Goal: Task Accomplishment & Management: Manage account settings

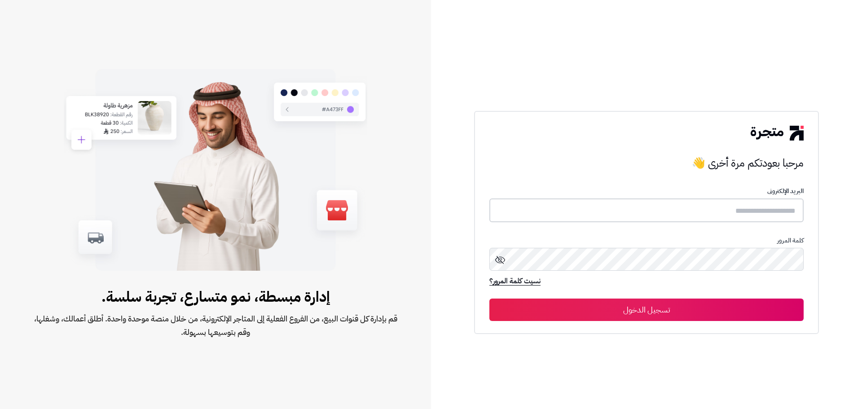
type input "**********"
click at [628, 309] on button "تسجيل الدخول" at bounding box center [646, 309] width 314 height 22
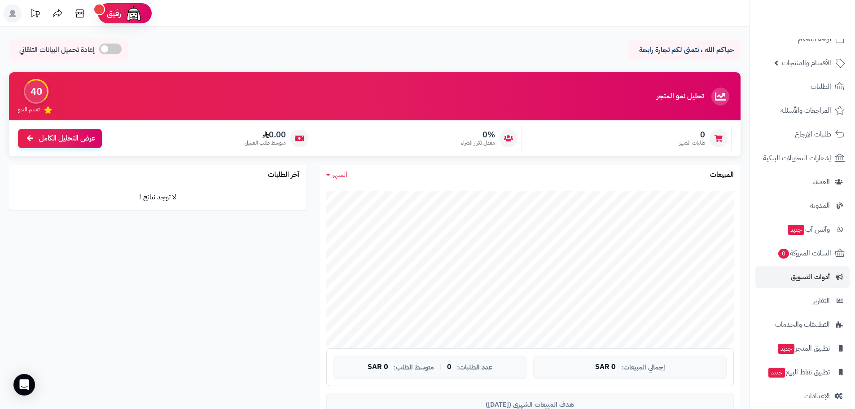
scroll to position [26, 0]
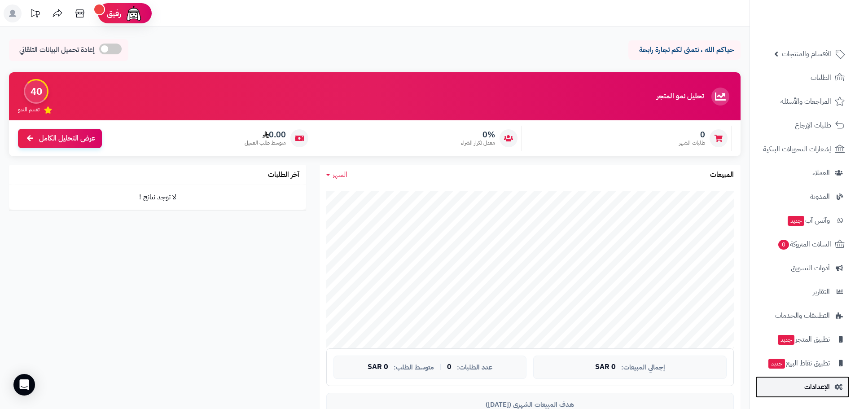
click at [815, 386] on span "الإعدادات" at bounding box center [817, 387] width 26 height 13
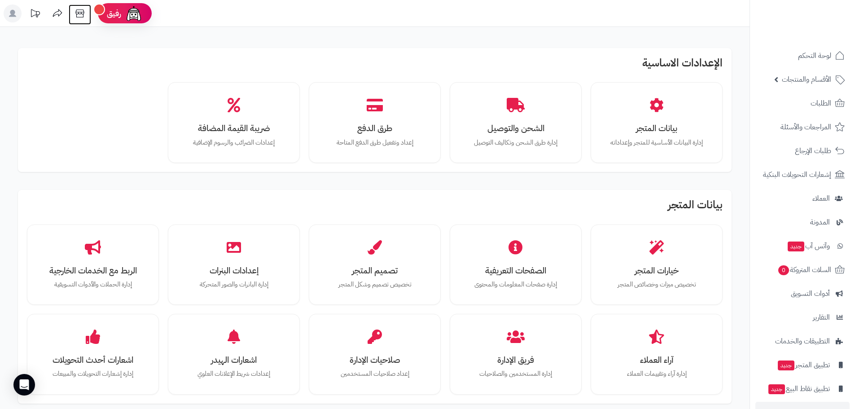
click at [78, 9] on icon at bounding box center [80, 13] width 18 height 18
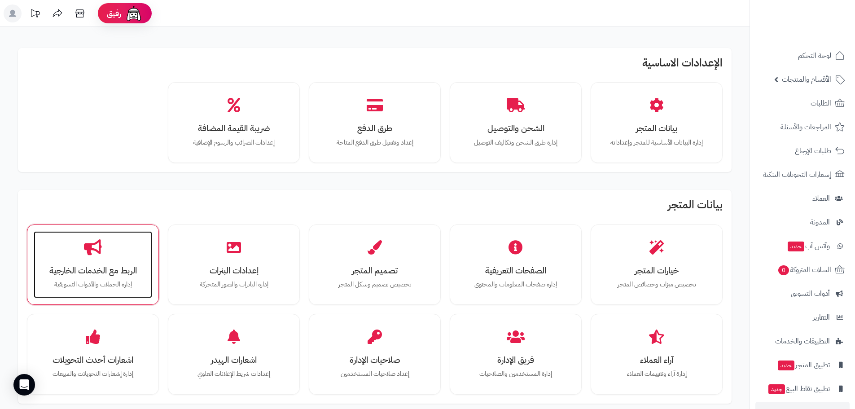
click at [114, 258] on div "الربط مع الخدمات الخارجية إدارة الحملات والأدوات التسويقية" at bounding box center [93, 264] width 119 height 67
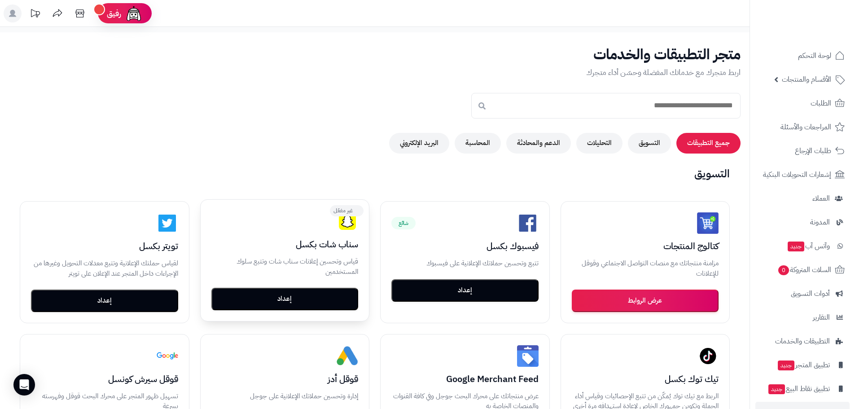
click at [258, 221] on div "غير مفعّل" at bounding box center [284, 222] width 147 height 22
click at [299, 299] on button "إعداد" at bounding box center [284, 298] width 147 height 22
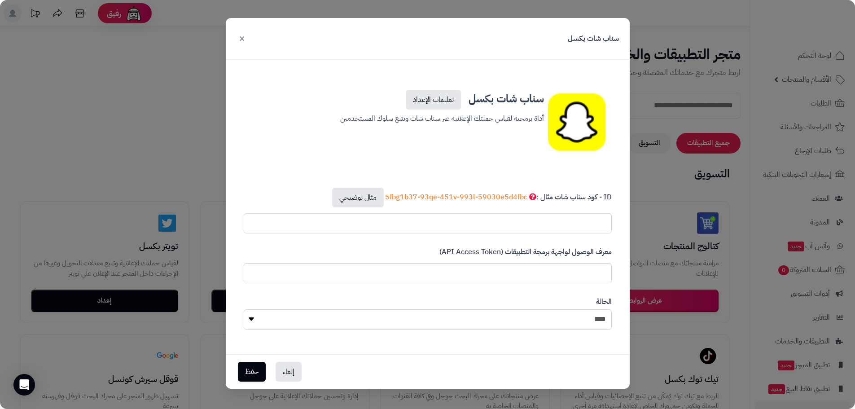
click at [242, 37] on button "×" at bounding box center [242, 38] width 11 height 20
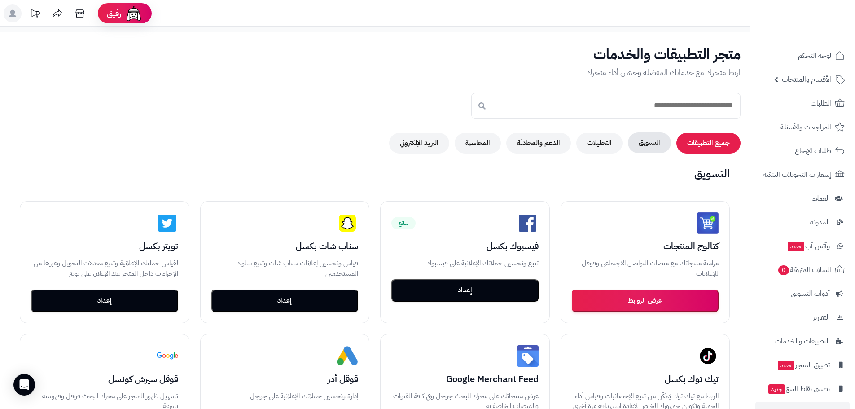
click at [655, 141] on button "التسويق" at bounding box center [649, 142] width 43 height 21
click at [642, 147] on button "التسويق" at bounding box center [649, 142] width 43 height 21
click at [606, 146] on button "التحليلات" at bounding box center [599, 142] width 46 height 21
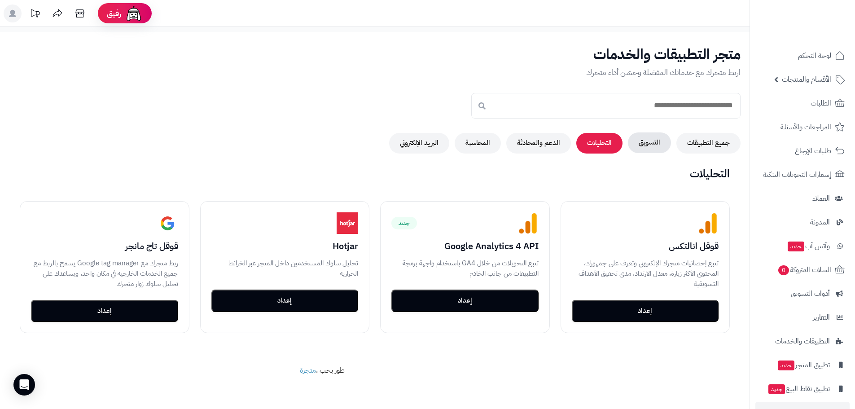
click at [647, 140] on button "التسويق" at bounding box center [649, 142] width 43 height 21
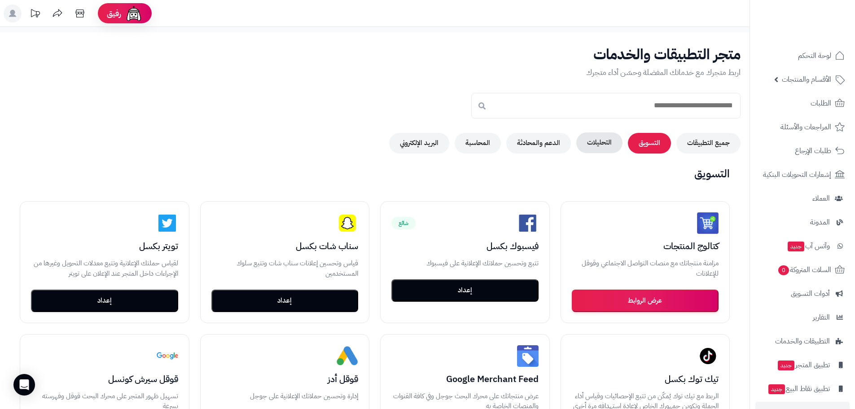
click at [599, 143] on button "التحليلات" at bounding box center [599, 142] width 46 height 21
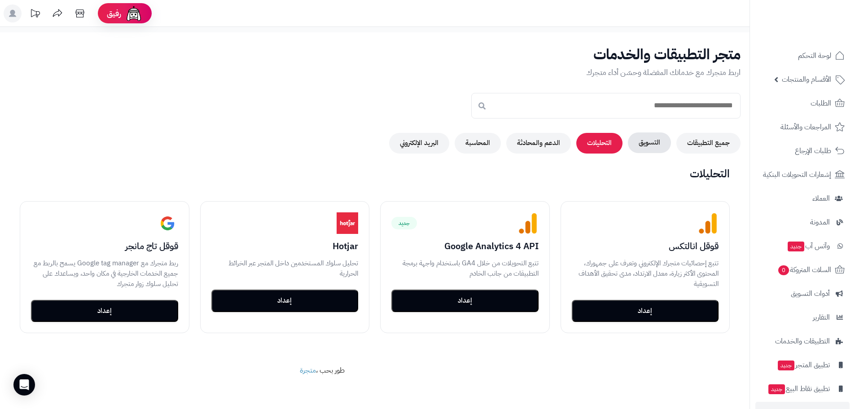
click at [640, 142] on button "التسويق" at bounding box center [649, 142] width 43 height 21
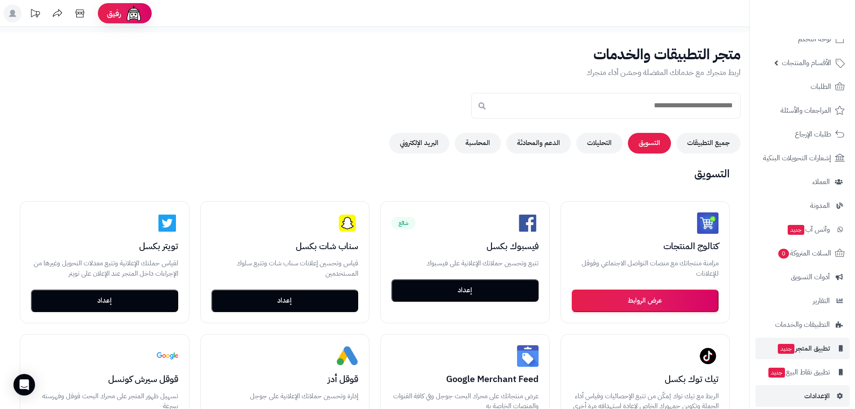
scroll to position [26, 0]
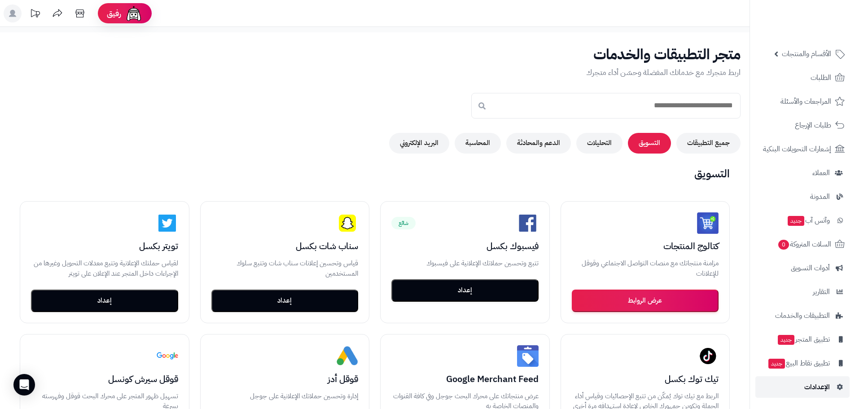
click at [809, 386] on span "الإعدادات" at bounding box center [817, 387] width 26 height 13
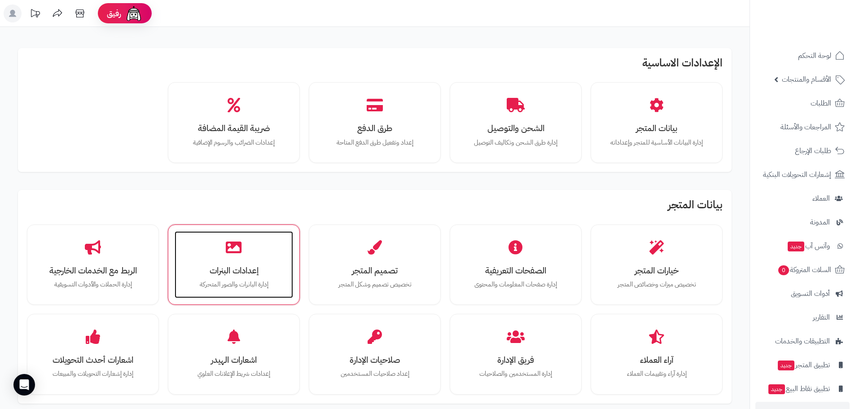
click at [280, 259] on div "إعدادات البنرات إدارة البانرات والصور المتحركة" at bounding box center [234, 264] width 119 height 67
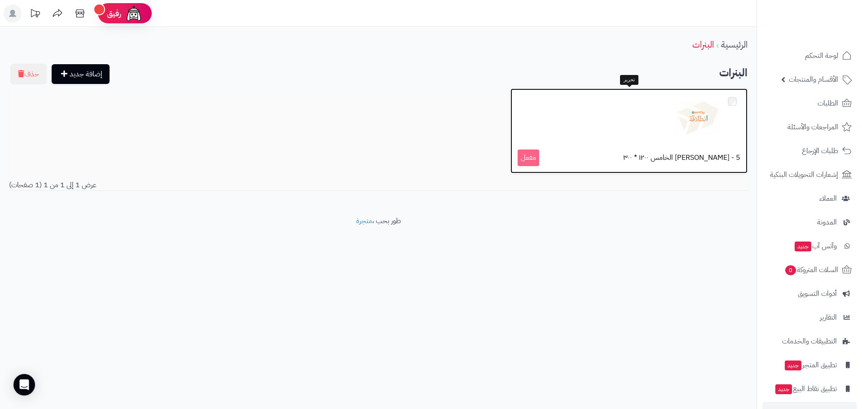
click at [603, 131] on div at bounding box center [629, 118] width 223 height 45
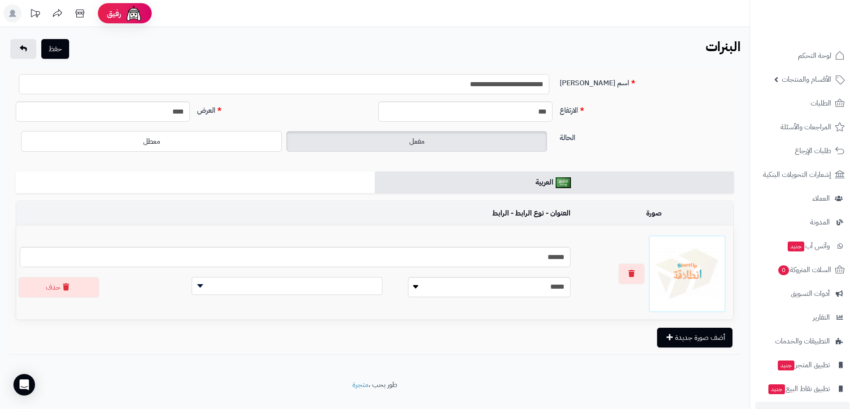
drag, startPoint x: 445, startPoint y: 83, endPoint x: 588, endPoint y: 88, distance: 142.8
click at [588, 88] on div "**********" at bounding box center [374, 87] width 725 height 27
click at [391, 83] on input "**********" at bounding box center [284, 84] width 531 height 20
drag, startPoint x: 392, startPoint y: 83, endPoint x: 615, endPoint y: 92, distance: 223.3
click at [615, 92] on div "**********" at bounding box center [374, 87] width 725 height 27
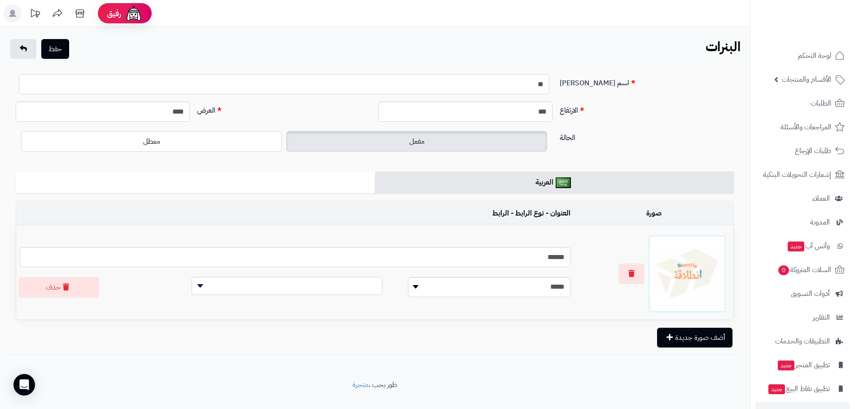
type input "*"
type input "*********"
click at [444, 110] on input "***" at bounding box center [465, 111] width 174 height 20
drag, startPoint x: 444, startPoint y: 110, endPoint x: 668, endPoint y: 111, distance: 224.0
click at [668, 111] on div "الارتفاع *** العرض ****" at bounding box center [374, 114] width 725 height 27
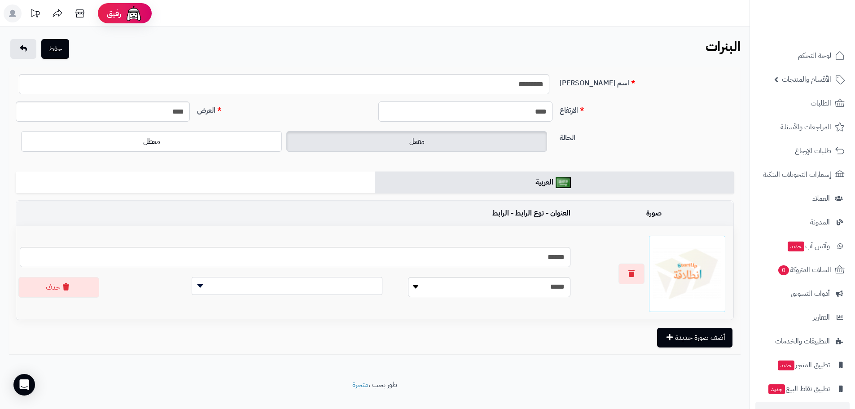
type input "****"
drag, startPoint x: 162, startPoint y: 109, endPoint x: 192, endPoint y: 109, distance: 30.1
click at [192, 109] on div "****" at bounding box center [102, 111] width 181 height 20
type input "****"
click at [51, 47] on button "حفظ" at bounding box center [55, 49] width 28 height 20
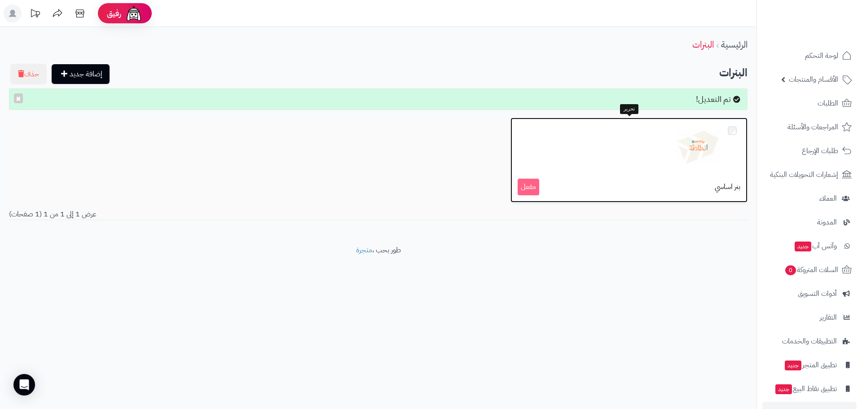
click at [694, 164] on img at bounding box center [698, 147] width 45 height 45
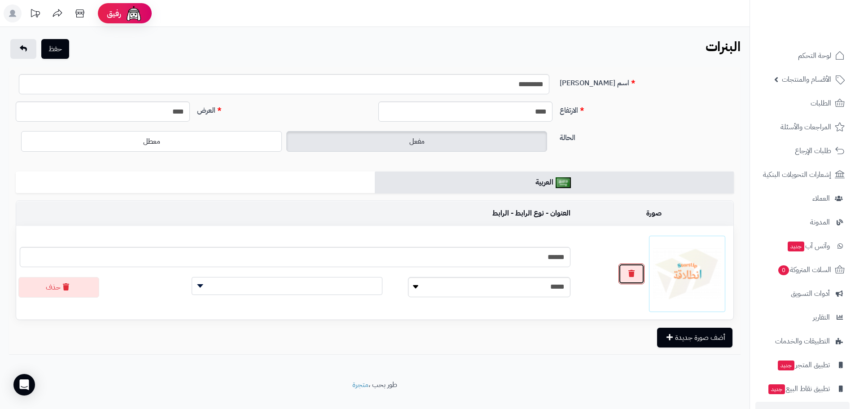
click at [633, 277] on button "button" at bounding box center [632, 274] width 26 height 21
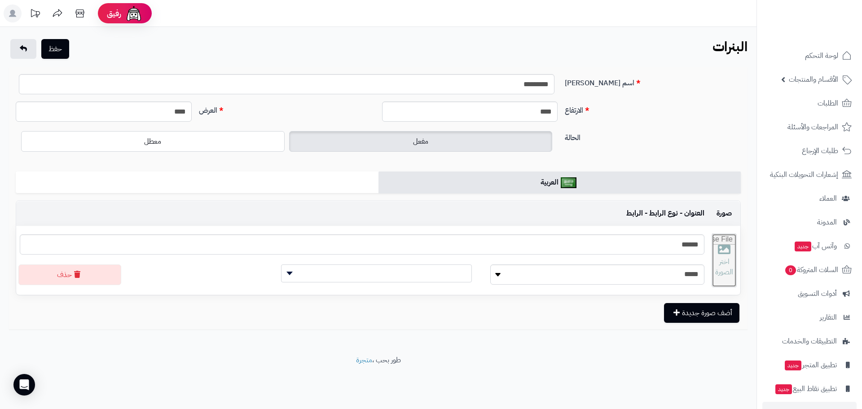
click at [721, 264] on input "file" at bounding box center [724, 260] width 24 height 53
type input "**********"
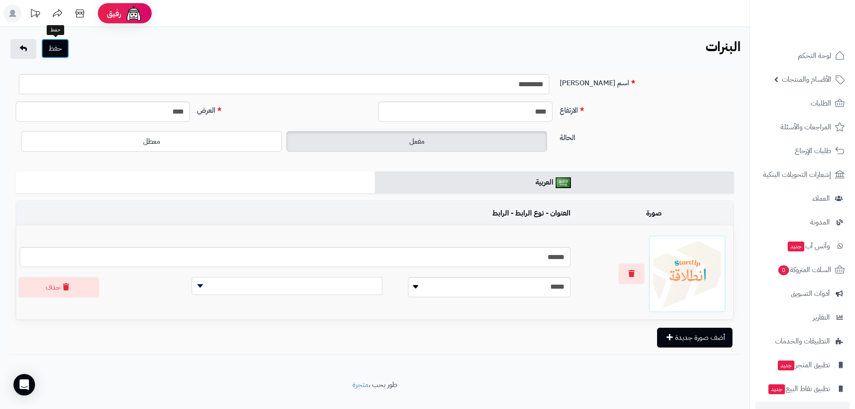
click at [45, 53] on button "حفظ" at bounding box center [55, 49] width 28 height 20
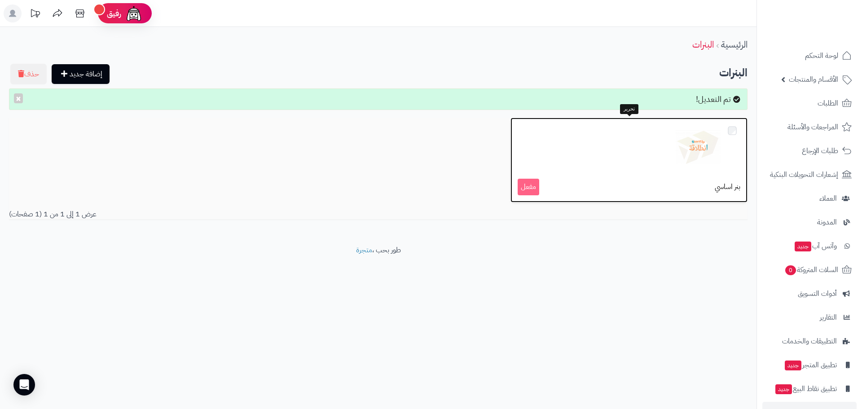
click at [660, 150] on div at bounding box center [629, 147] width 223 height 45
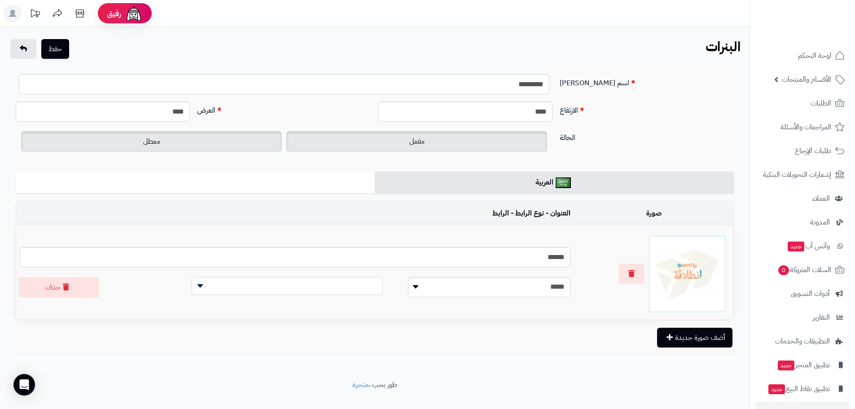
click at [166, 142] on label "معطل" at bounding box center [151, 141] width 261 height 21
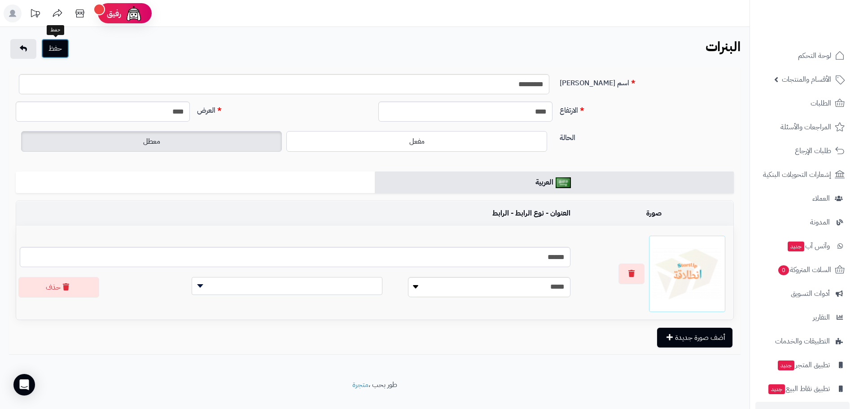
drag, startPoint x: 60, startPoint y: 47, endPoint x: 66, endPoint y: 45, distance: 5.7
click at [62, 47] on button "حفظ" at bounding box center [55, 49] width 28 height 20
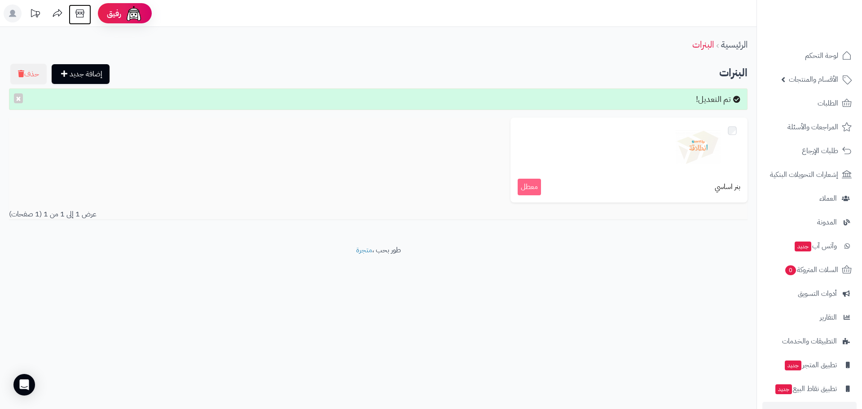
click at [79, 12] on icon at bounding box center [80, 13] width 18 height 18
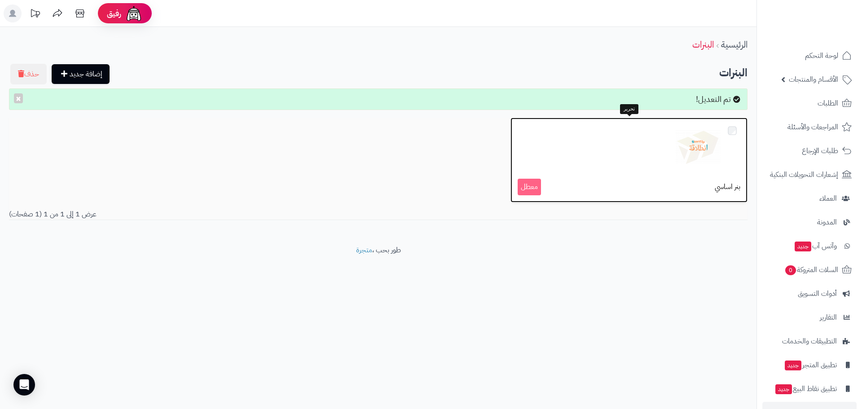
click at [613, 161] on div at bounding box center [629, 147] width 223 height 45
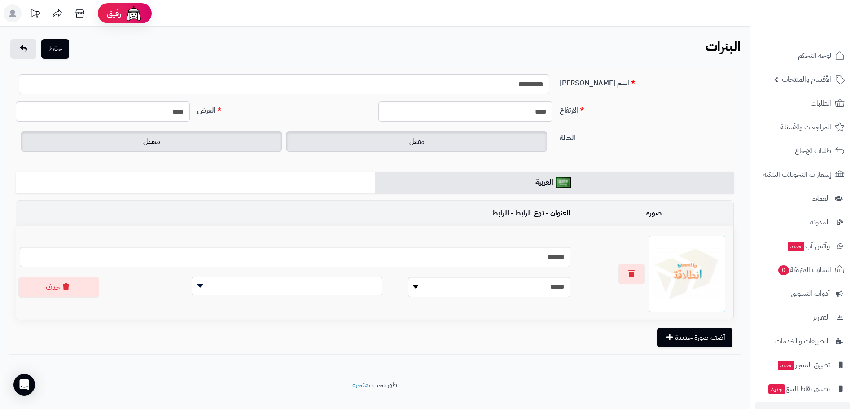
click at [418, 146] on span "مفعل" at bounding box center [416, 141] width 15 height 11
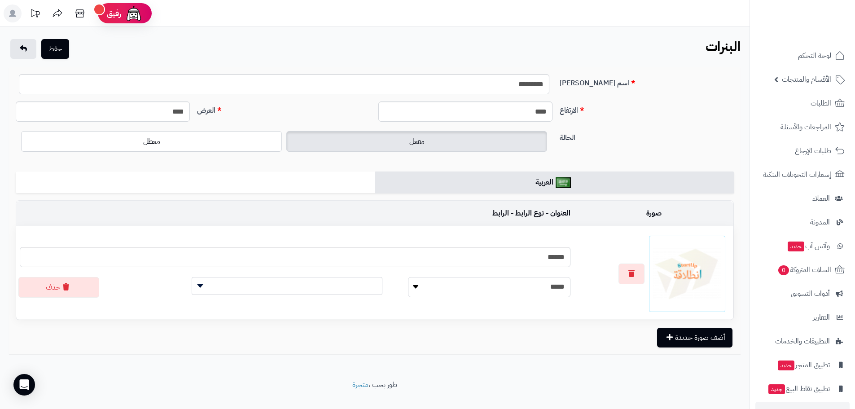
click at [457, 288] on select "**********" at bounding box center [489, 287] width 163 height 20
select select
click at [408, 277] on select "**********" at bounding box center [489, 287] width 163 height 20
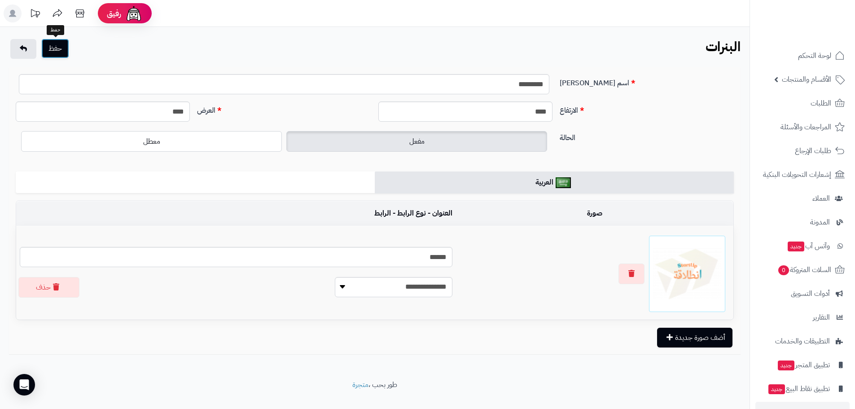
click at [61, 41] on button "حفظ" at bounding box center [55, 49] width 28 height 20
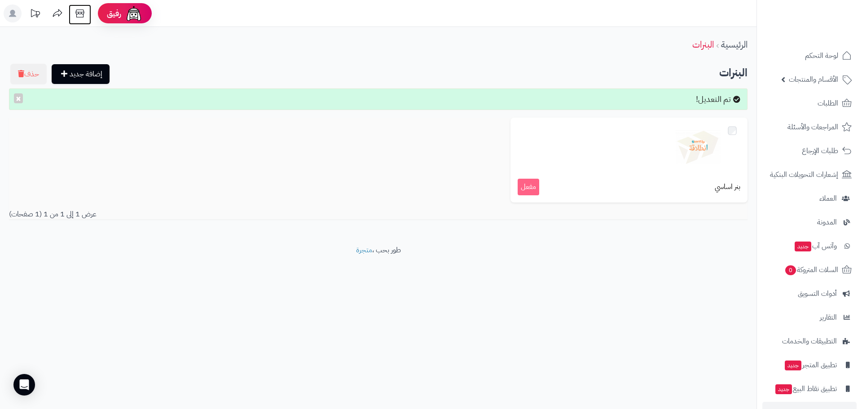
click at [78, 9] on icon at bounding box center [80, 13] width 18 height 18
click at [825, 81] on span "الأقسام والمنتجات" at bounding box center [813, 79] width 49 height 13
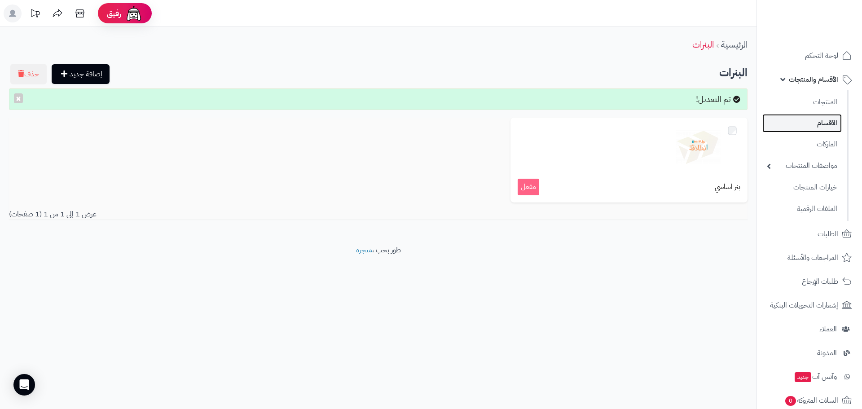
click at [829, 118] on link "الأقسام" at bounding box center [801, 123] width 79 height 18
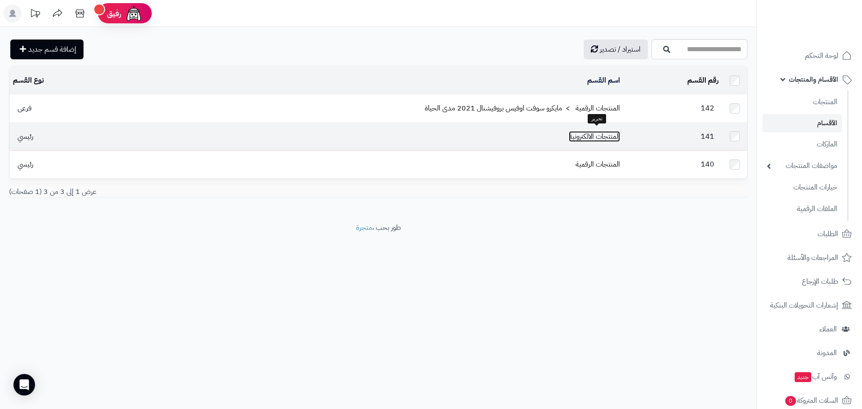
click at [596, 135] on link "المنتجات الالكترونية" at bounding box center [594, 136] width 51 height 11
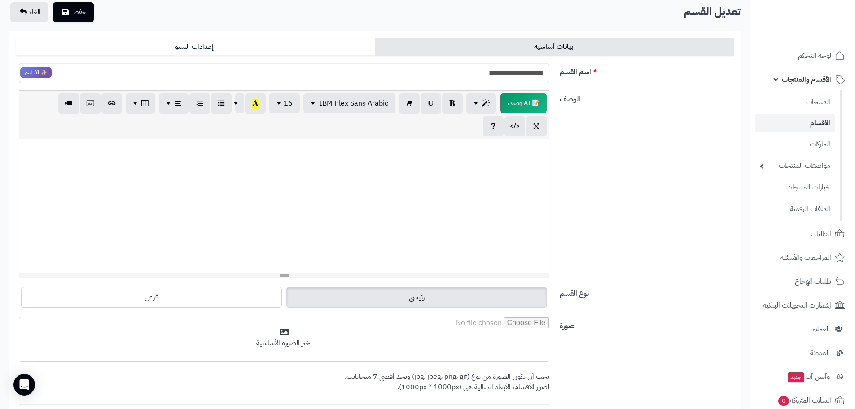
scroll to position [195, 0]
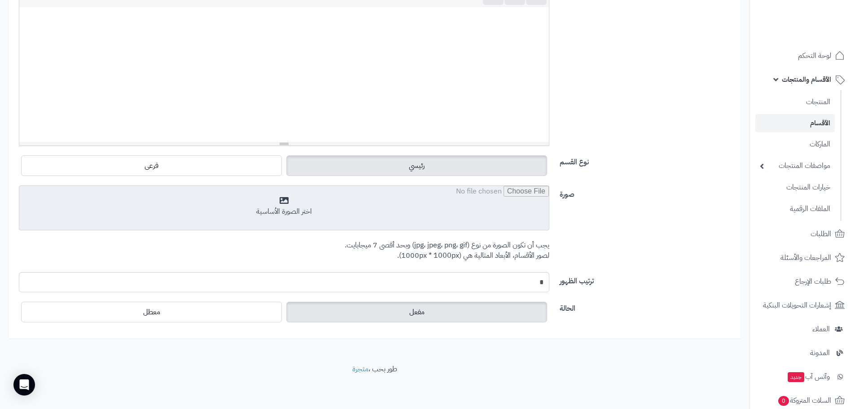
click at [300, 204] on input "file" at bounding box center [284, 208] width 530 height 45
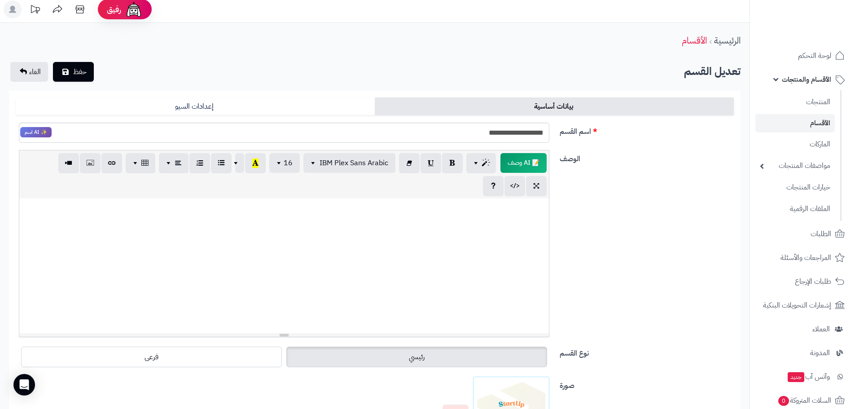
scroll to position [0, 0]
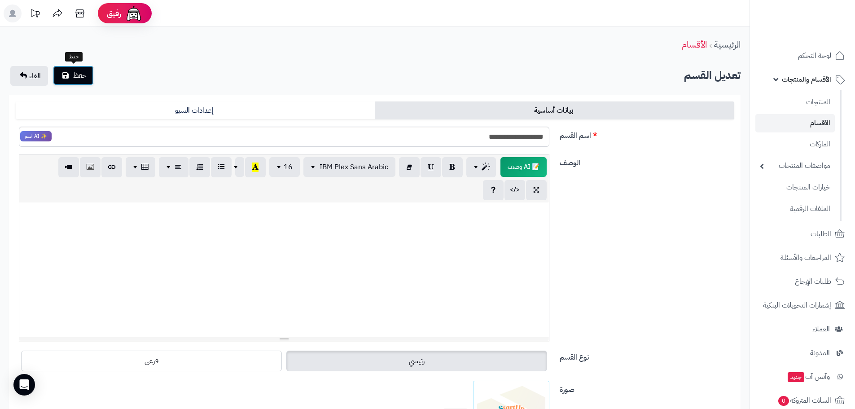
click at [84, 72] on span "حفظ" at bounding box center [79, 75] width 13 height 11
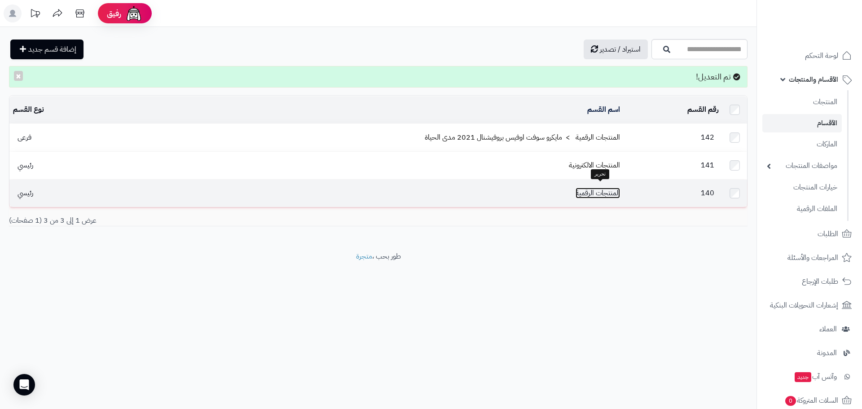
click at [589, 188] on link "المنتجات الرقمية" at bounding box center [598, 193] width 44 height 11
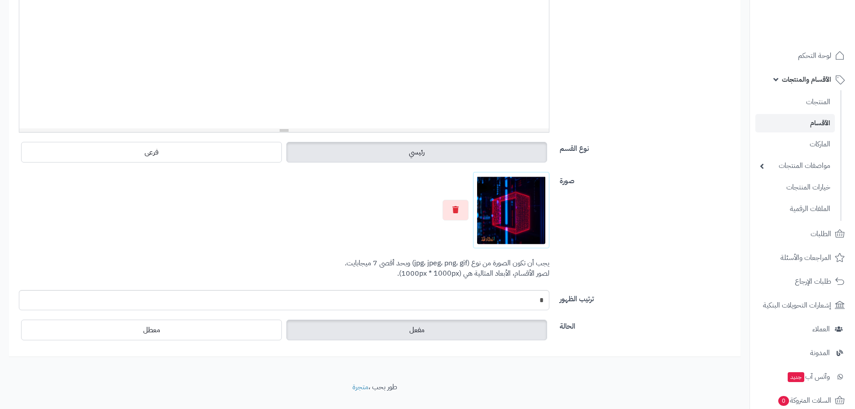
scroll to position [224, 0]
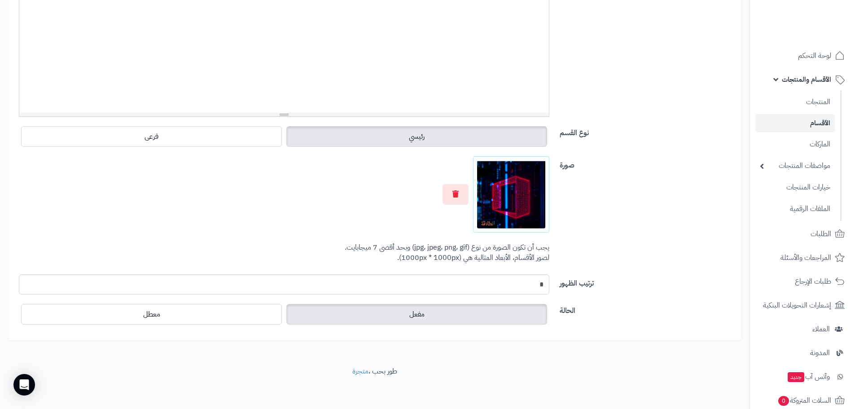
click at [403, 257] on p "يجب أن تكون الصورة من نوع (jpg، jpeg، png، gif) وبحد أقصى 7 ميجابايت. لصور الأق…" at bounding box center [284, 252] width 531 height 21
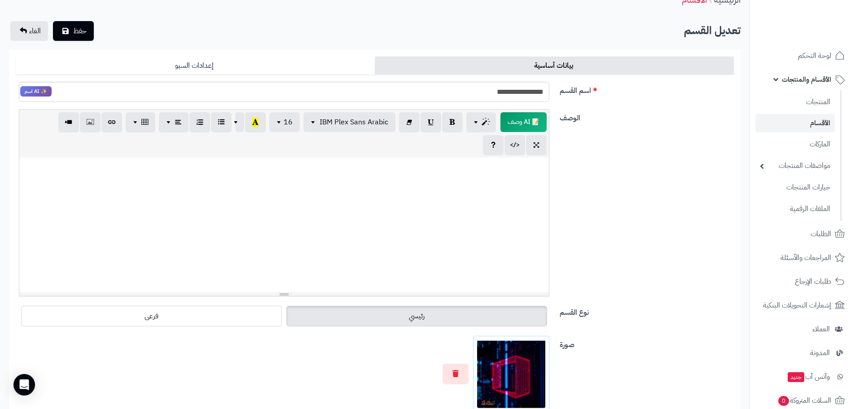
scroll to position [0, 0]
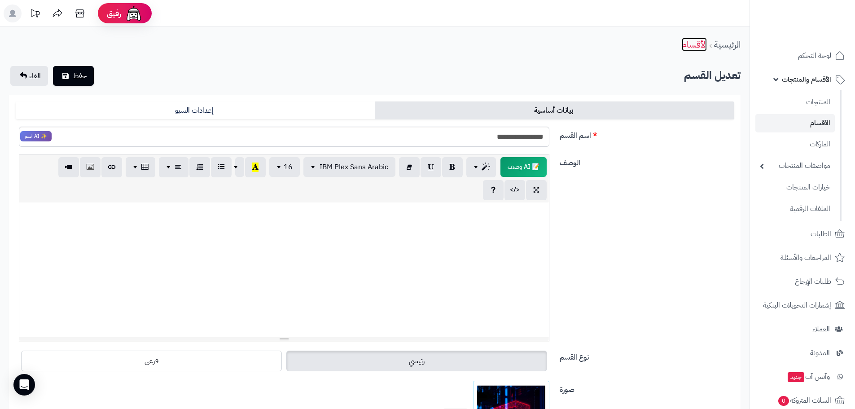
click at [690, 44] on link "الأقسام" at bounding box center [694, 44] width 25 height 13
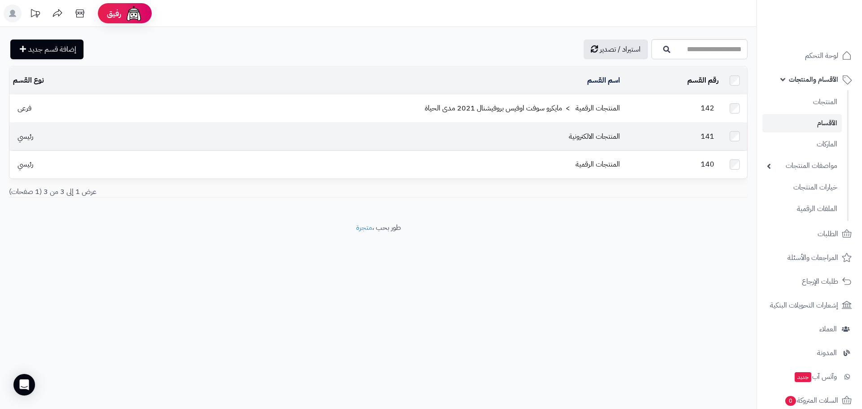
click at [596, 125] on td "المنتجات الالكترونية" at bounding box center [365, 136] width 517 height 27
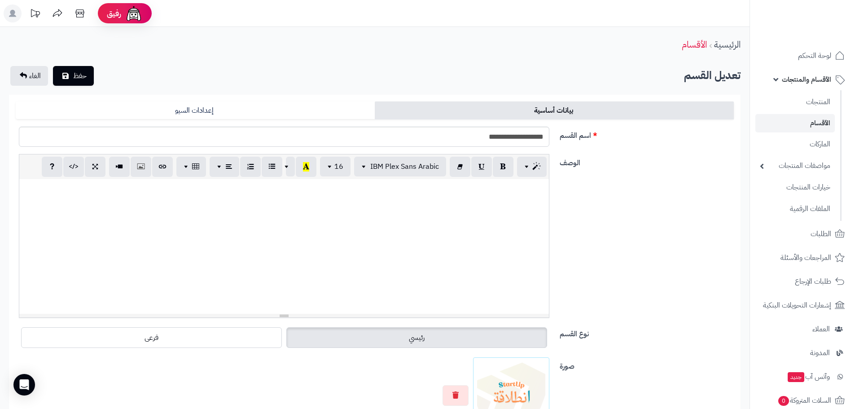
scroll to position [135, 0]
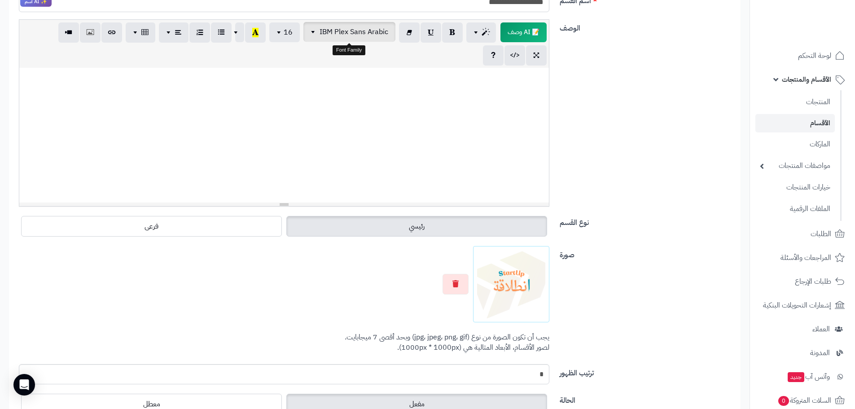
click at [374, 35] on span "IBM Plex Sans Arabic" at bounding box center [354, 31] width 69 height 11
click at [134, 30] on span "button" at bounding box center [136, 31] width 7 height 11
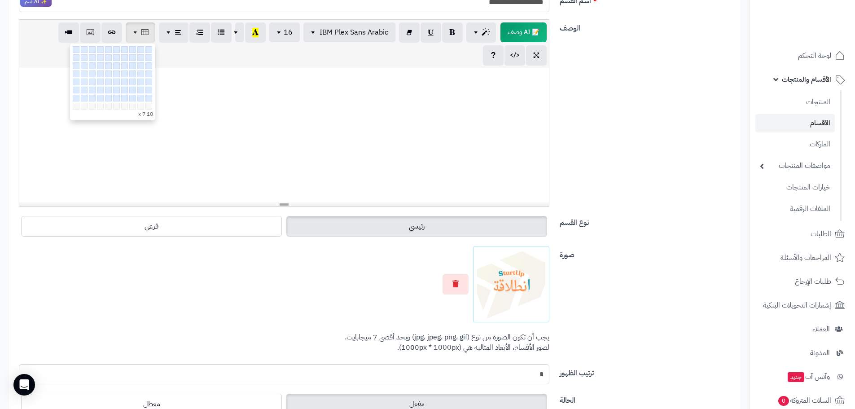
click at [182, 54] on div "📝 AI وصف p blockquote pre h1 h2 h3 h4 h5 h6 IBM Plex Sans Arabic Arial Arial Bl…" at bounding box center [284, 44] width 530 height 48
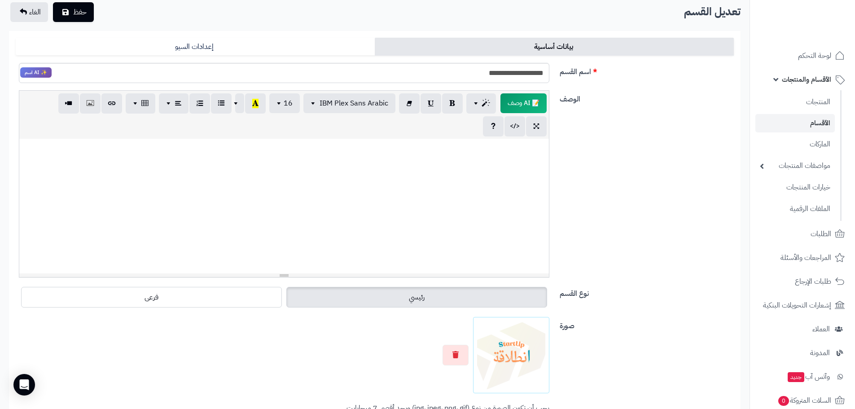
scroll to position [224, 0]
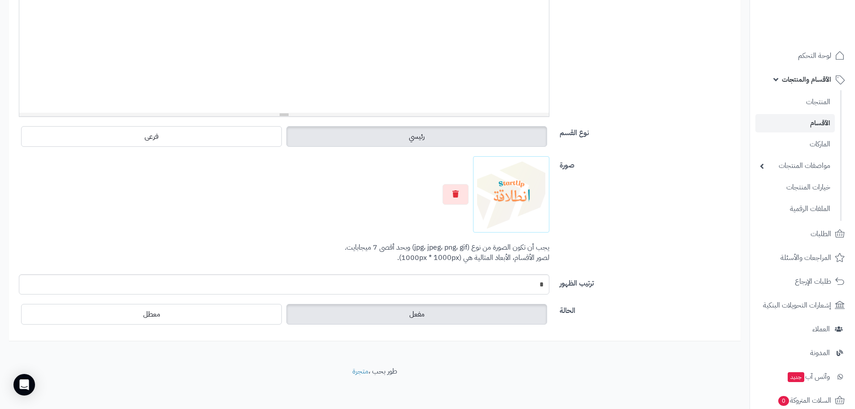
click at [524, 193] on img at bounding box center [511, 194] width 68 height 68
click at [465, 196] on button "button" at bounding box center [456, 194] width 26 height 21
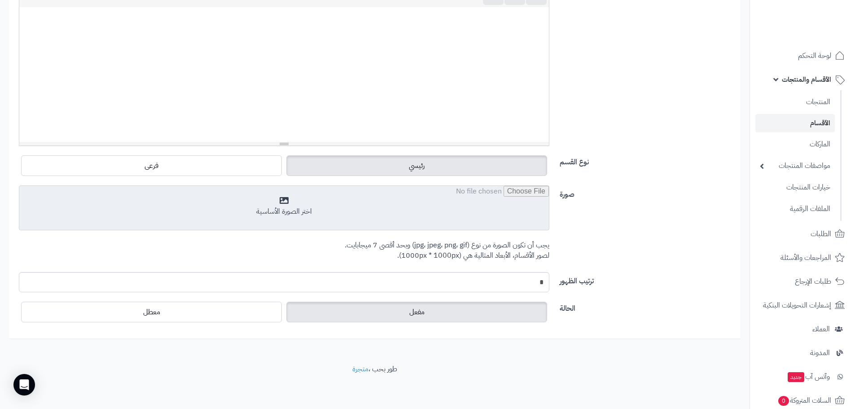
click at [447, 207] on input "file" at bounding box center [284, 208] width 530 height 45
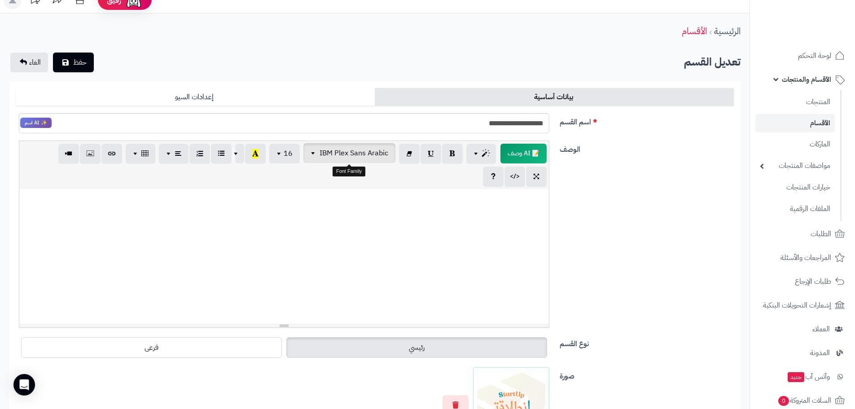
scroll to position [0, 0]
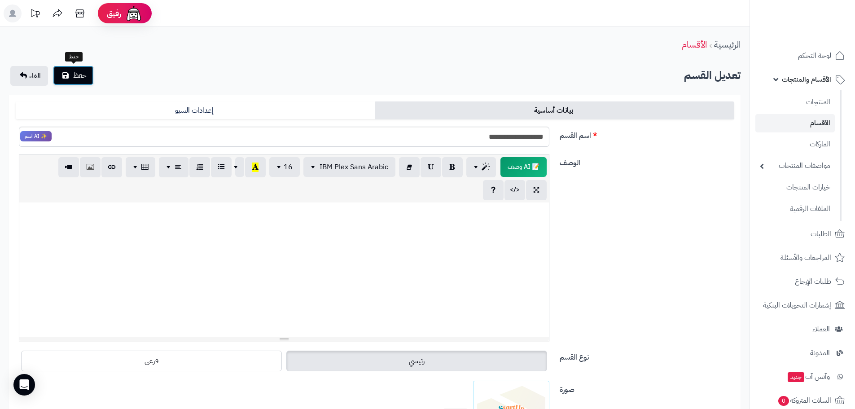
click at [66, 75] on icon "submit" at bounding box center [65, 75] width 6 height 7
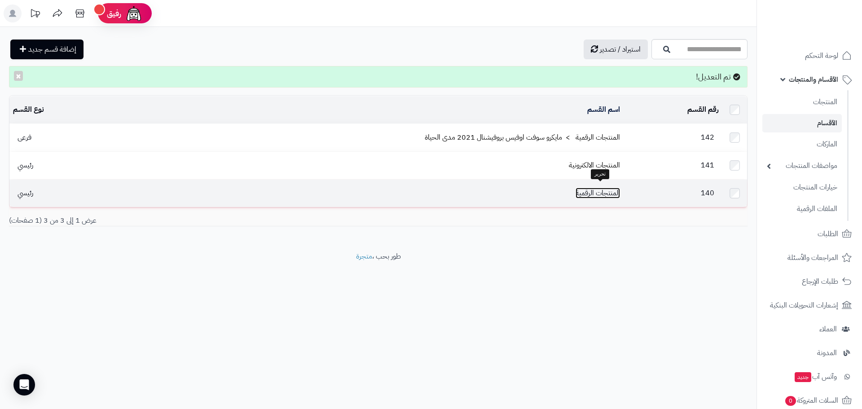
click at [607, 188] on link "المنتجات الرقمية" at bounding box center [598, 193] width 44 height 11
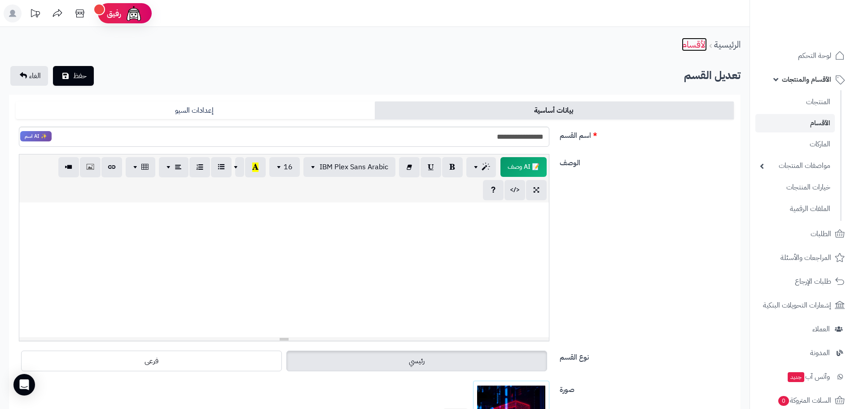
click at [695, 46] on link "الأقسام" at bounding box center [694, 44] width 25 height 13
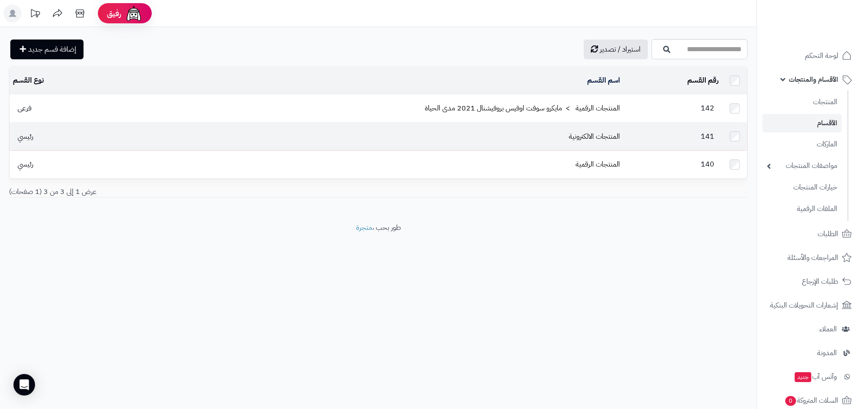
click at [620, 138] on td "المنتجات الالكترونية" at bounding box center [365, 136] width 517 height 27
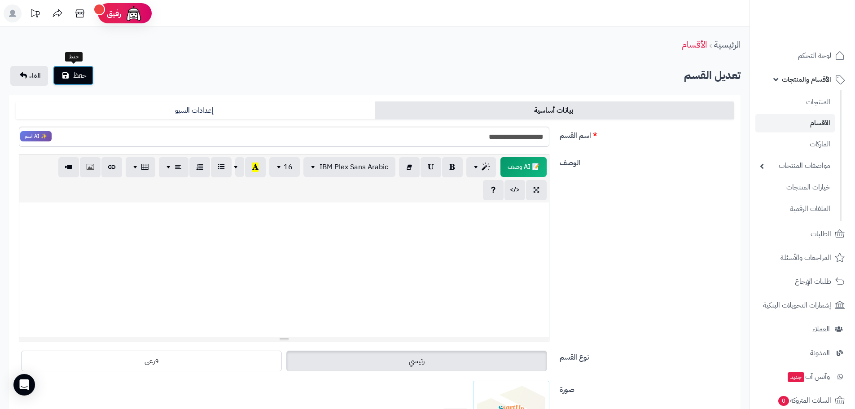
click at [62, 73] on button "حفظ" at bounding box center [73, 76] width 41 height 20
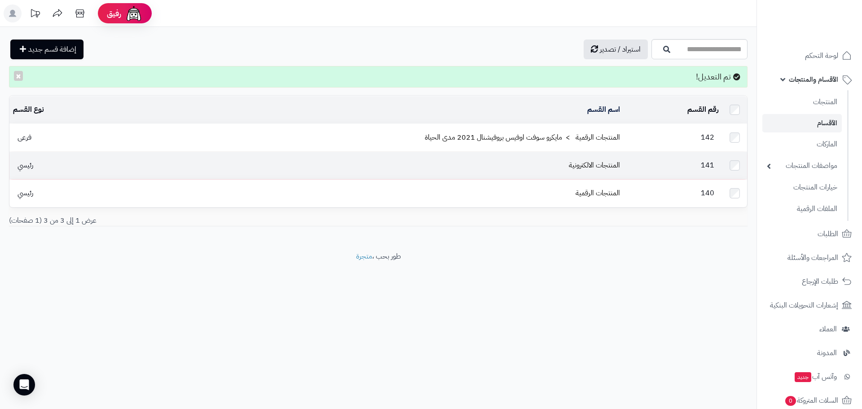
click at [570, 159] on td "المنتجات الالكترونية" at bounding box center [365, 165] width 517 height 27
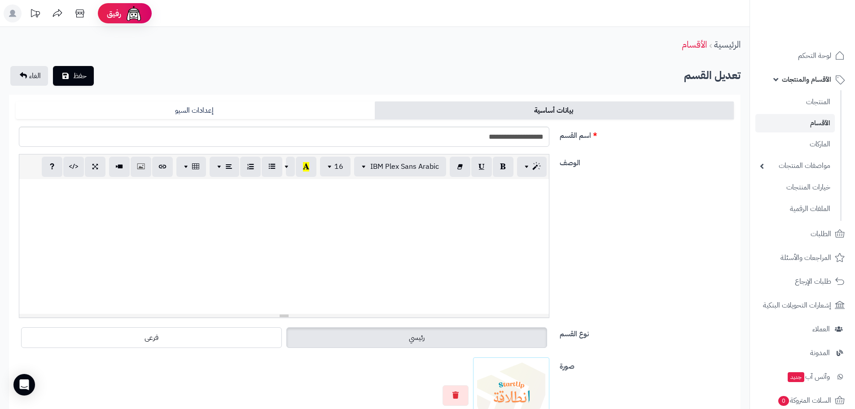
scroll to position [90, 0]
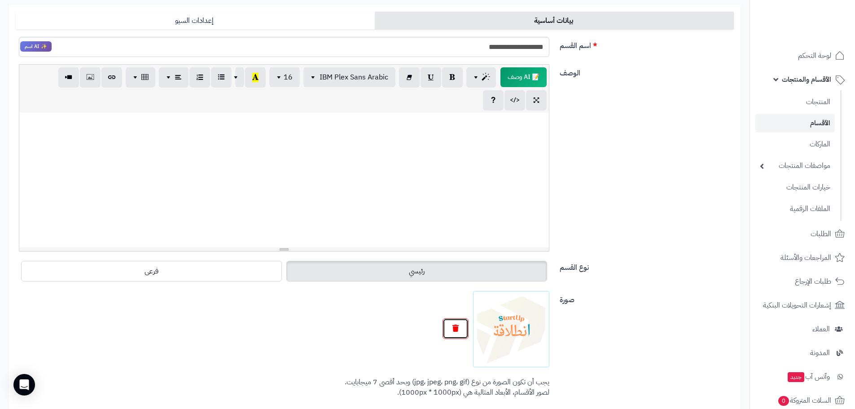
click at [454, 321] on button "button" at bounding box center [456, 328] width 26 height 21
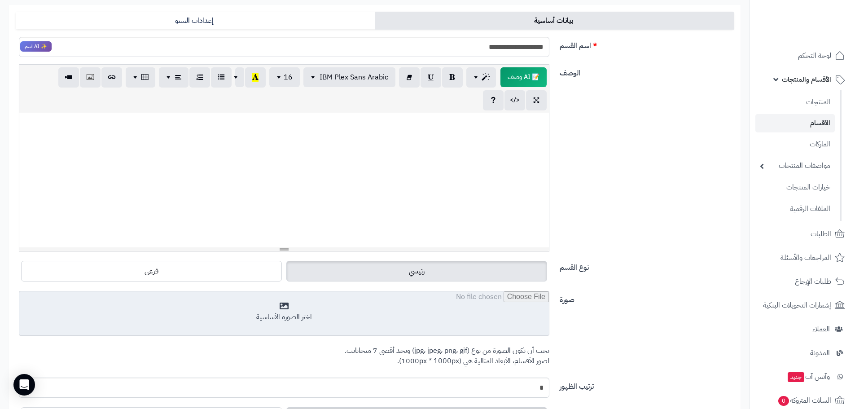
click at [417, 320] on input "file" at bounding box center [284, 313] width 530 height 45
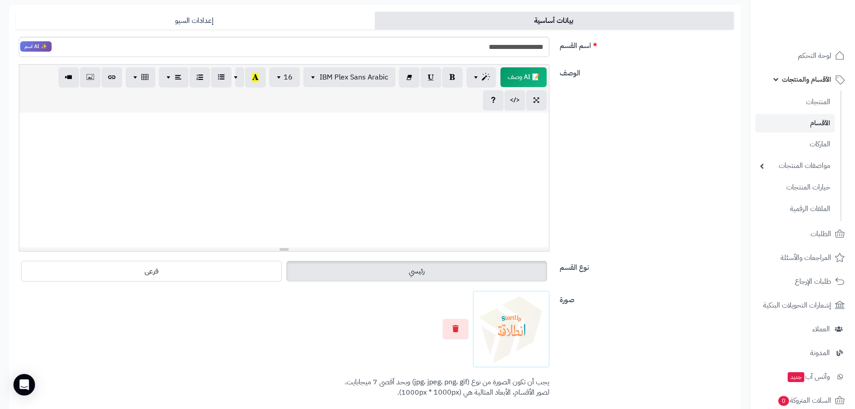
scroll to position [0, 0]
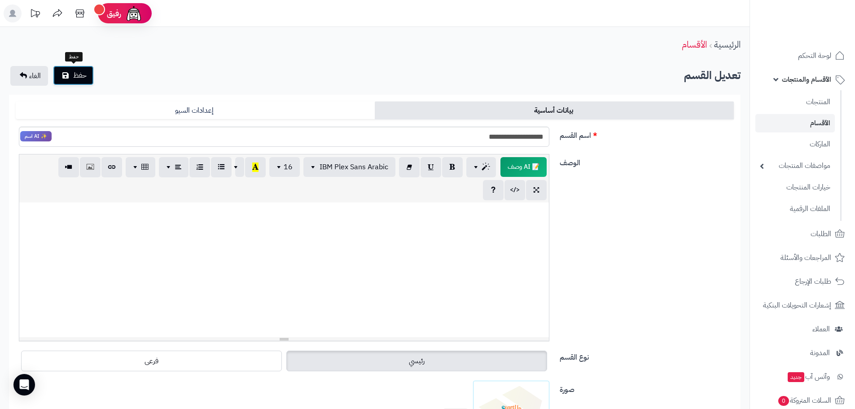
click at [73, 79] on button "حفظ" at bounding box center [73, 76] width 41 height 20
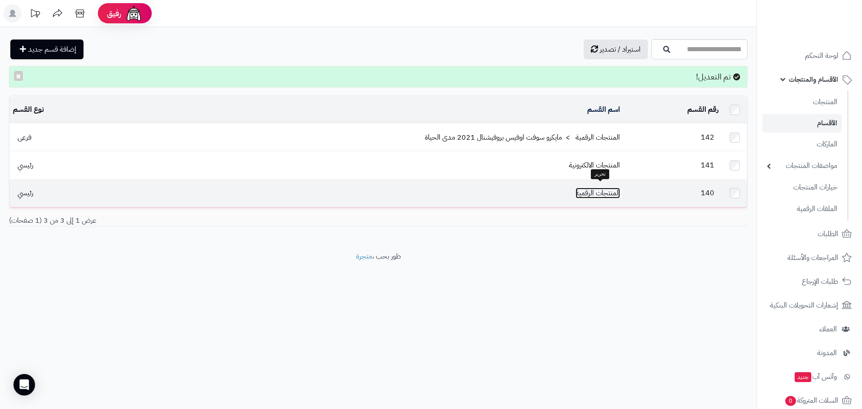
click at [582, 192] on link "المنتجات الرقمية" at bounding box center [598, 193] width 44 height 11
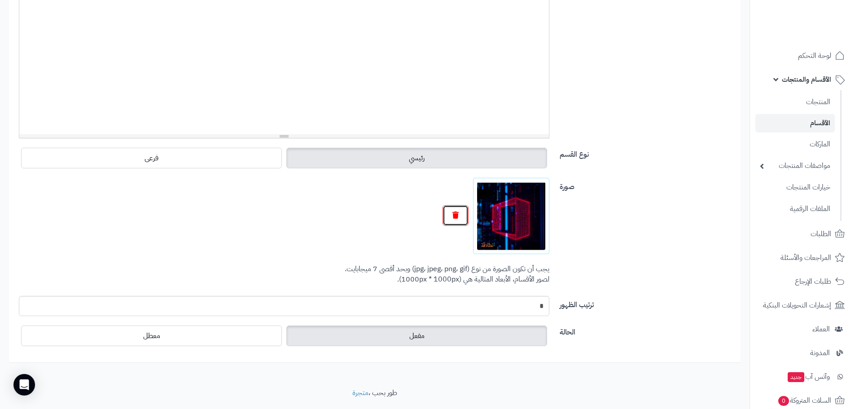
click at [461, 217] on button "button" at bounding box center [456, 215] width 26 height 21
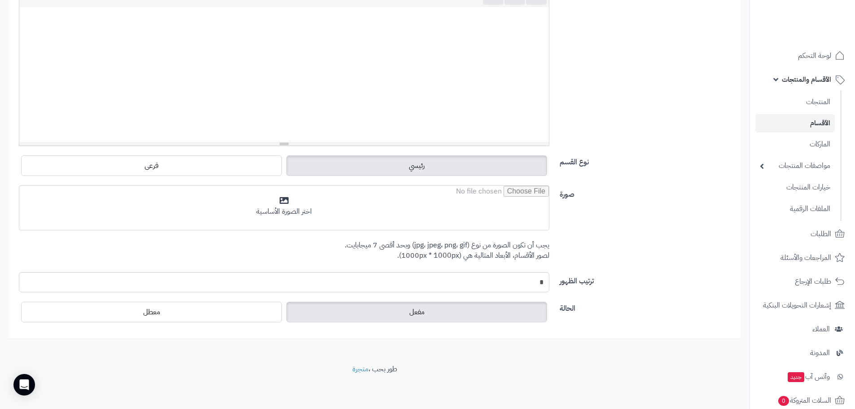
scroll to position [195, 0]
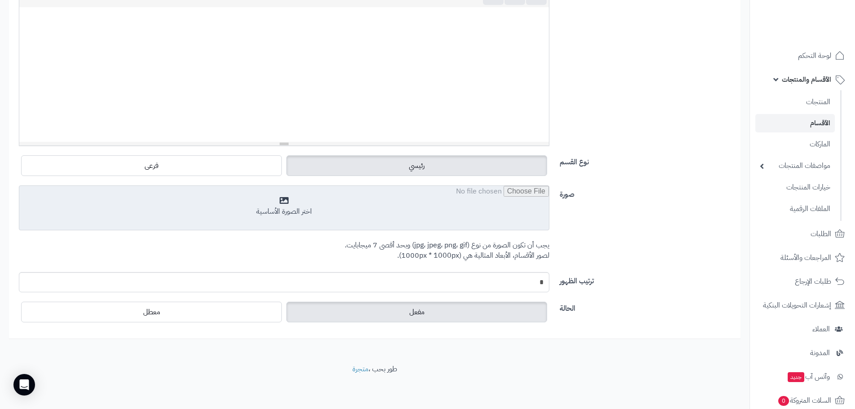
click at [364, 205] on input "file" at bounding box center [284, 208] width 530 height 45
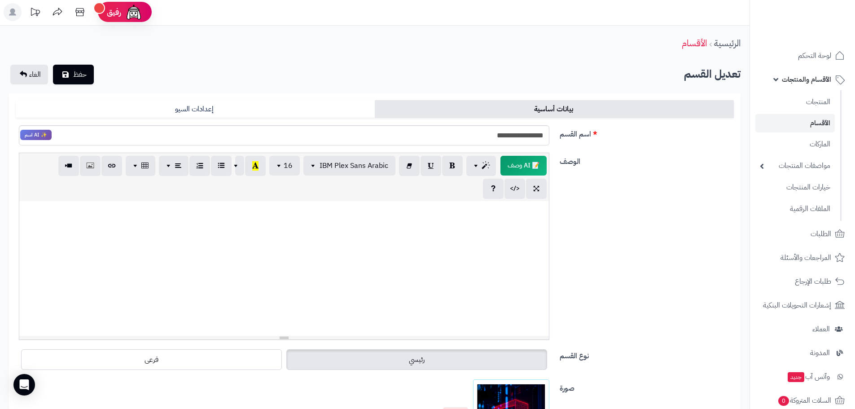
scroll to position [0, 0]
click at [75, 79] on span "حفظ" at bounding box center [79, 75] width 13 height 11
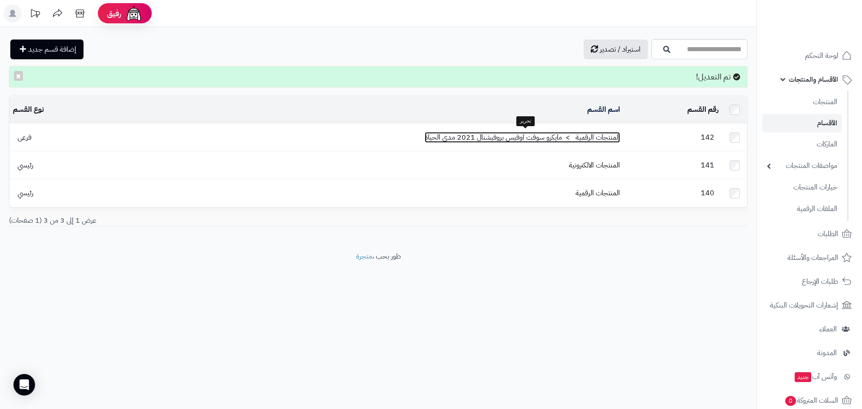
click at [484, 134] on link "المنتجات الرقمية > مايكرو سوفت اوفيس بروفيشنال 2021 مدى الحياة" at bounding box center [522, 137] width 195 height 11
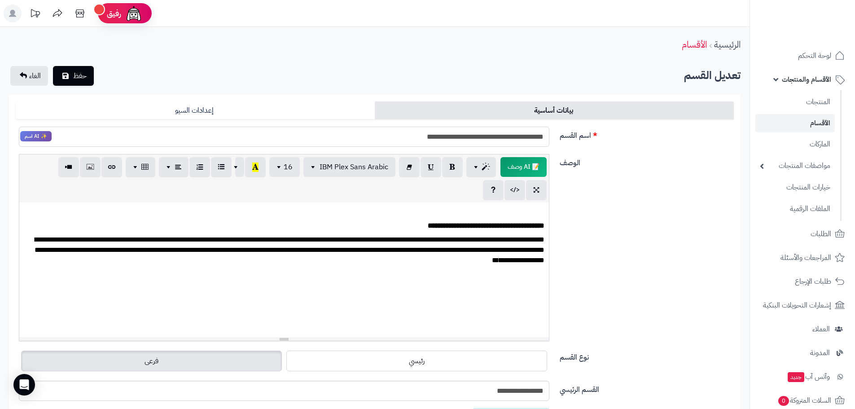
drag, startPoint x: 394, startPoint y: 135, endPoint x: 485, endPoint y: 136, distance: 90.7
click at [485, 136] on input "**********" at bounding box center [284, 137] width 531 height 20
type input "**********"
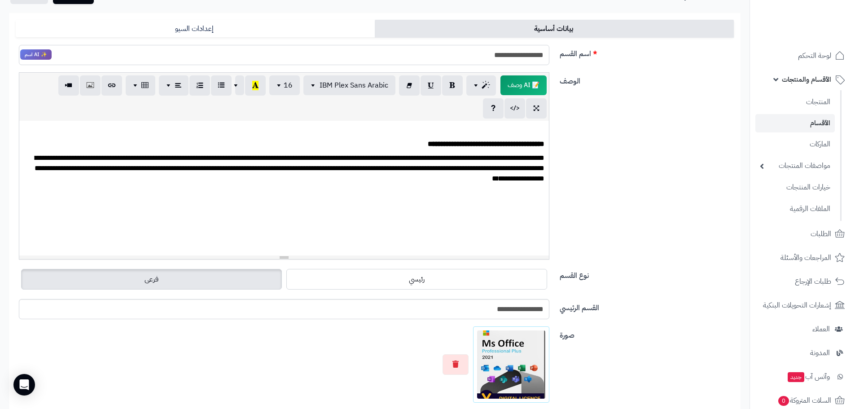
scroll to position [180, 0]
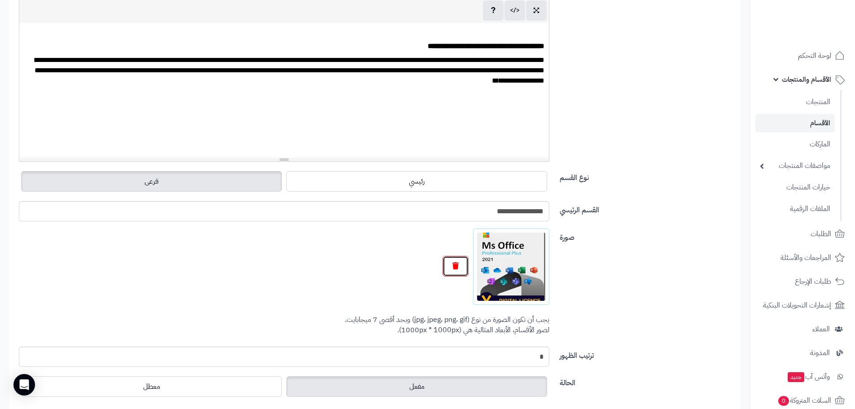
click at [457, 270] on button "button" at bounding box center [456, 266] width 26 height 21
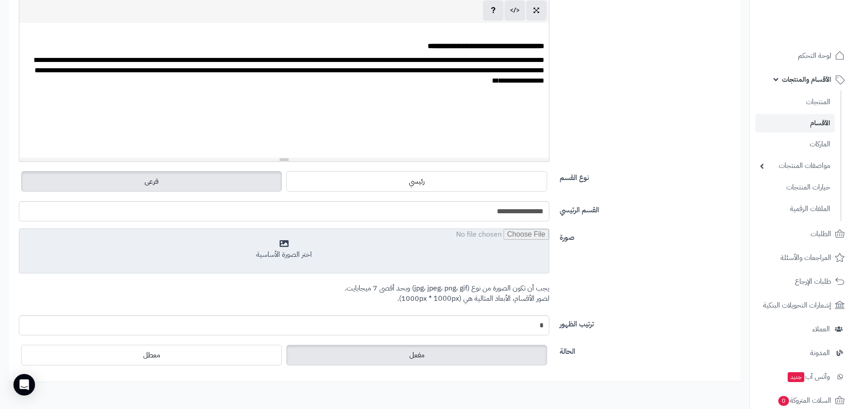
click at [281, 244] on input "file" at bounding box center [284, 251] width 530 height 45
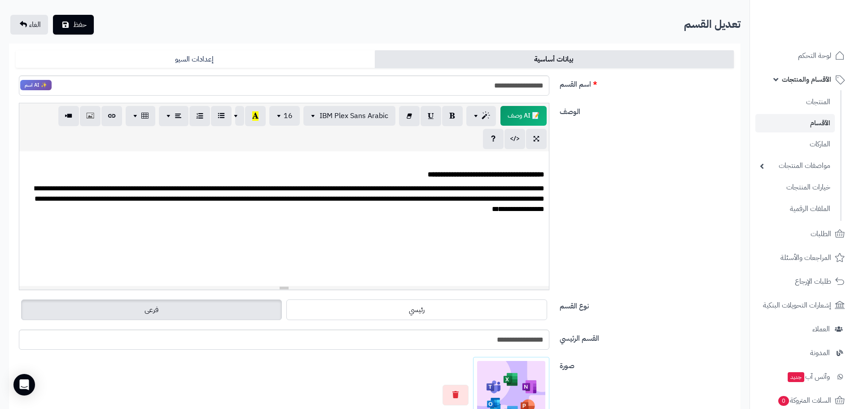
scroll to position [45, 0]
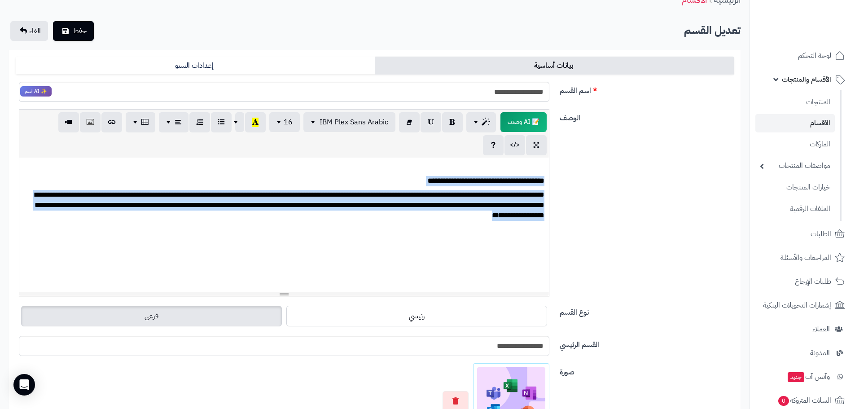
drag, startPoint x: 379, startPoint y: 211, endPoint x: 544, endPoint y: 181, distance: 167.4
click at [544, 181] on div "**********" at bounding box center [284, 225] width 530 height 135
copy div "**********"
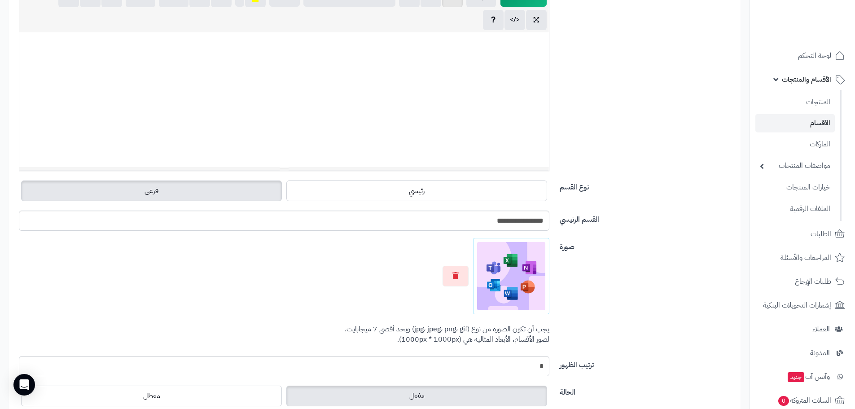
scroll to position [0, 0]
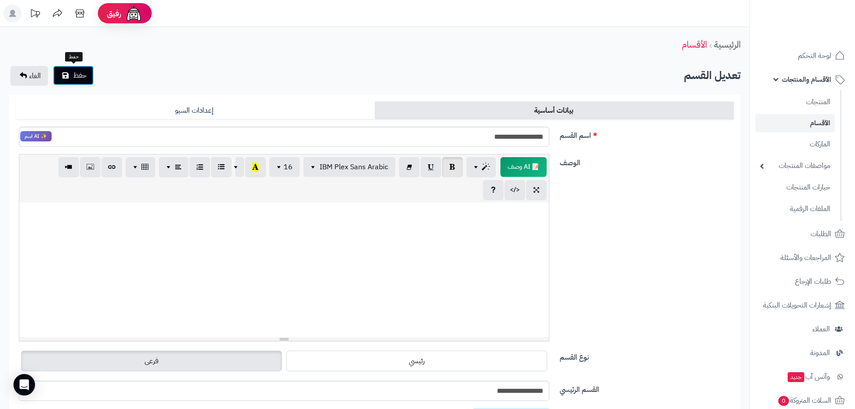
click at [71, 72] on button "حفظ" at bounding box center [73, 76] width 41 height 20
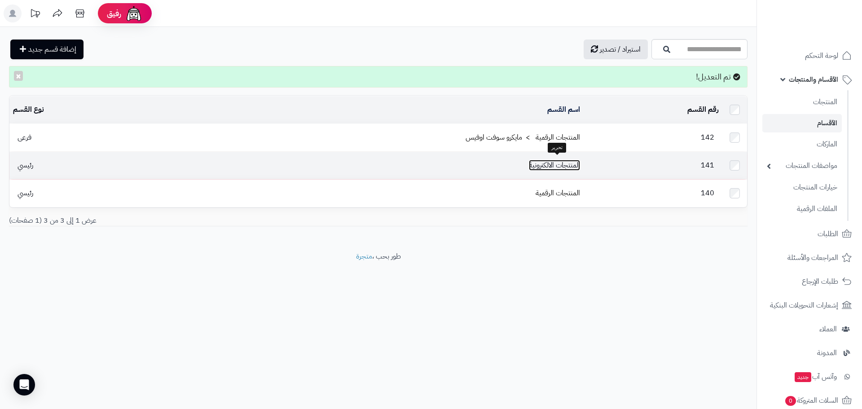
click at [555, 160] on link "المنتجات الالكترونية" at bounding box center [554, 165] width 51 height 11
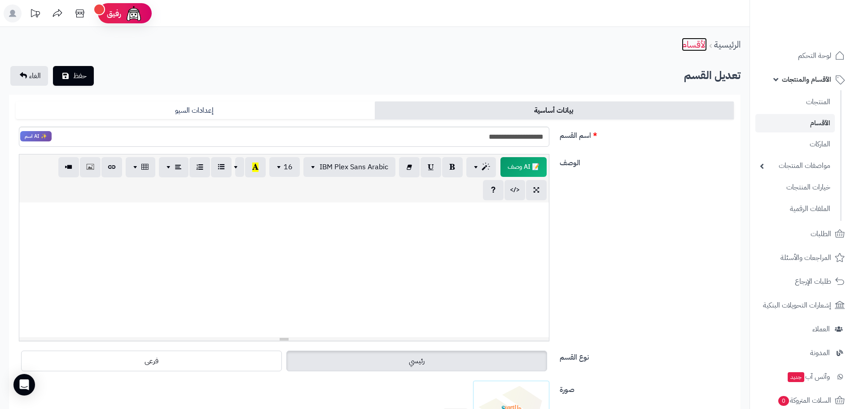
click at [697, 41] on link "الأقسام" at bounding box center [694, 44] width 25 height 13
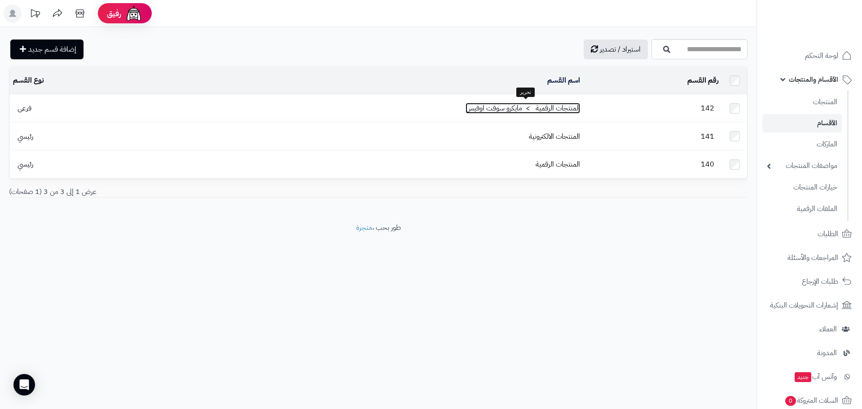
click at [532, 106] on link "المنتجات الرقمية > مايكرو سوفت اوفيس" at bounding box center [523, 108] width 114 height 11
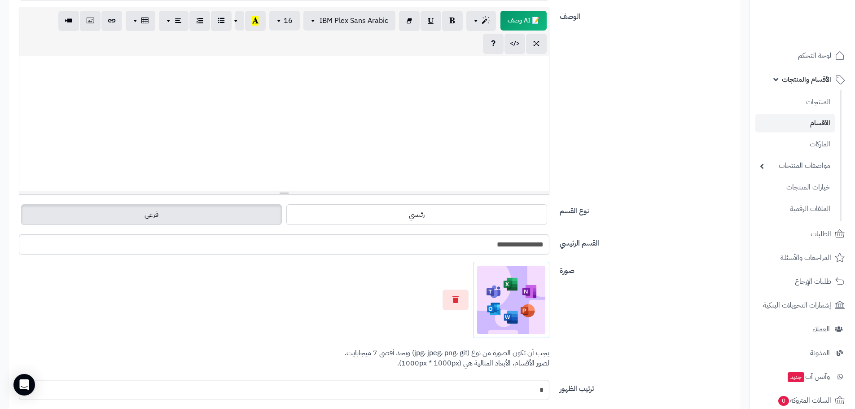
scroll to position [209, 0]
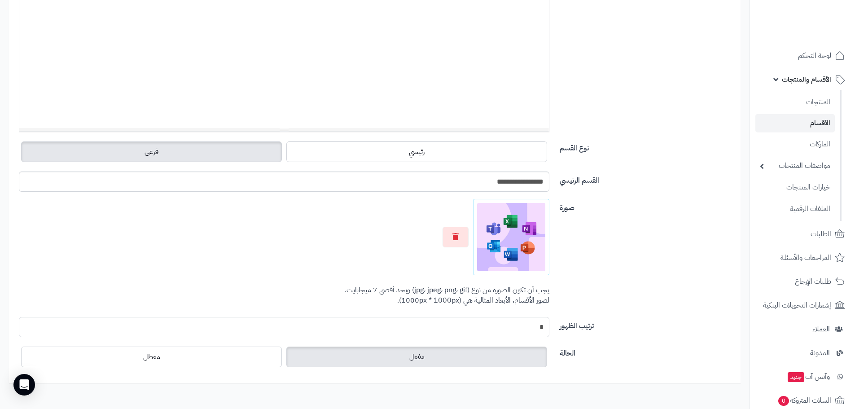
click at [506, 330] on input "*" at bounding box center [284, 327] width 531 height 20
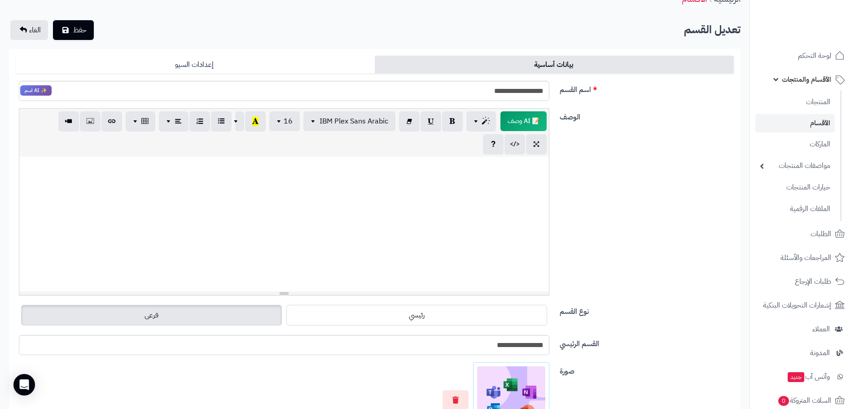
scroll to position [0, 0]
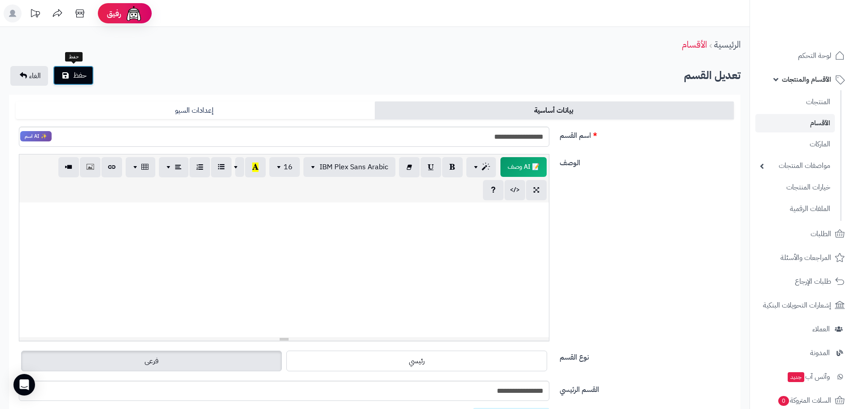
click at [65, 84] on button "حفظ" at bounding box center [73, 76] width 41 height 20
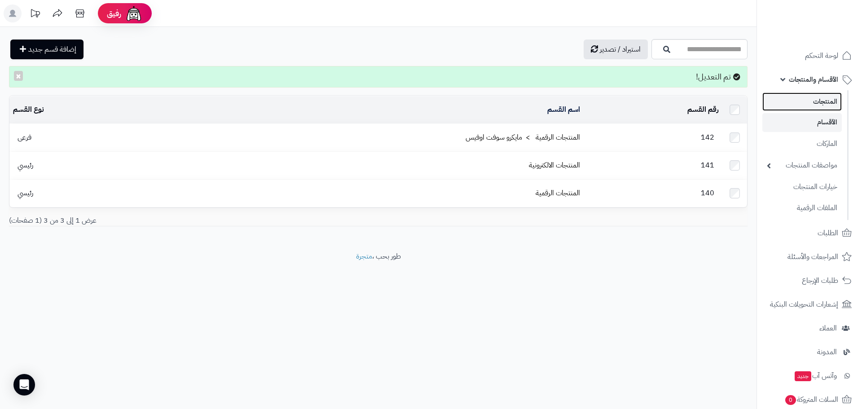
click at [826, 105] on link "المنتجات" at bounding box center [801, 101] width 79 height 18
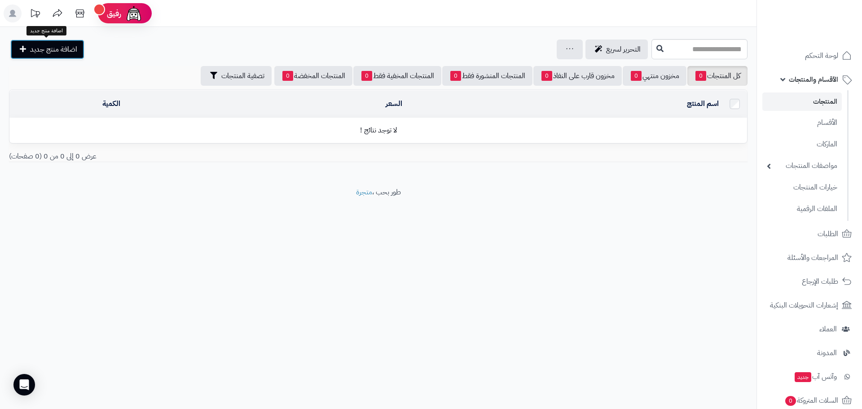
click at [68, 48] on span "اضافة منتج جديد" at bounding box center [53, 49] width 47 height 11
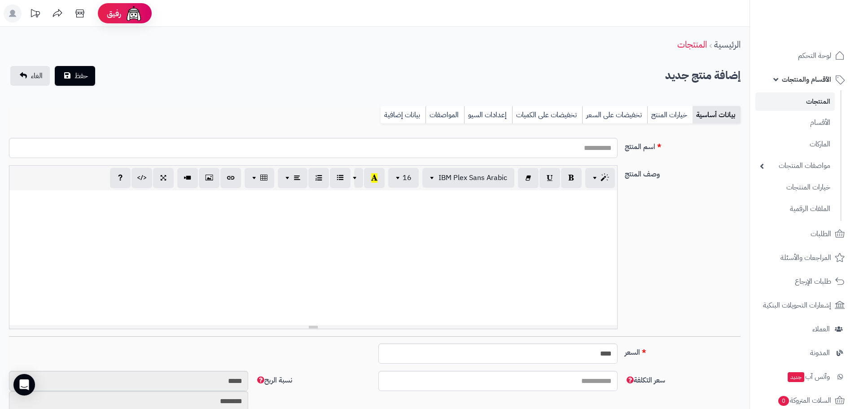
select select
click at [546, 150] on input "اسم المنتج" at bounding box center [313, 148] width 609 height 20
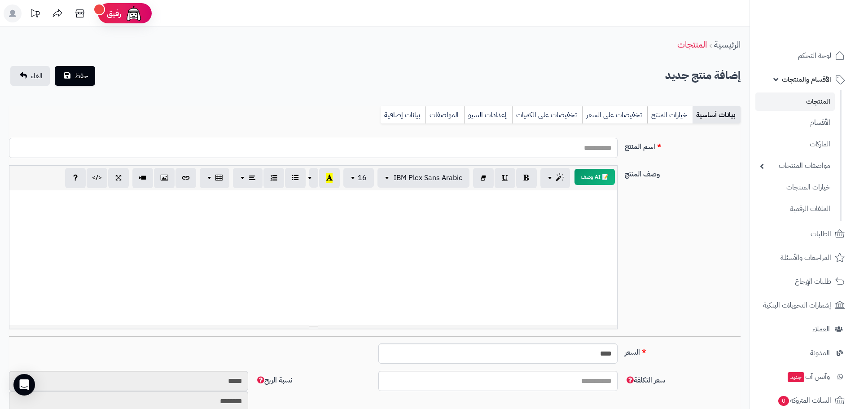
paste input "**********"
type input "**********"
click at [583, 198] on p at bounding box center [313, 200] width 599 height 10
paste div
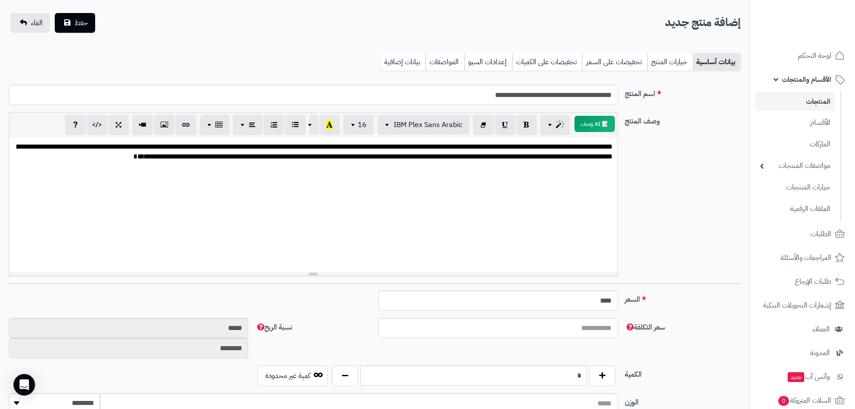
scroll to position [135, 0]
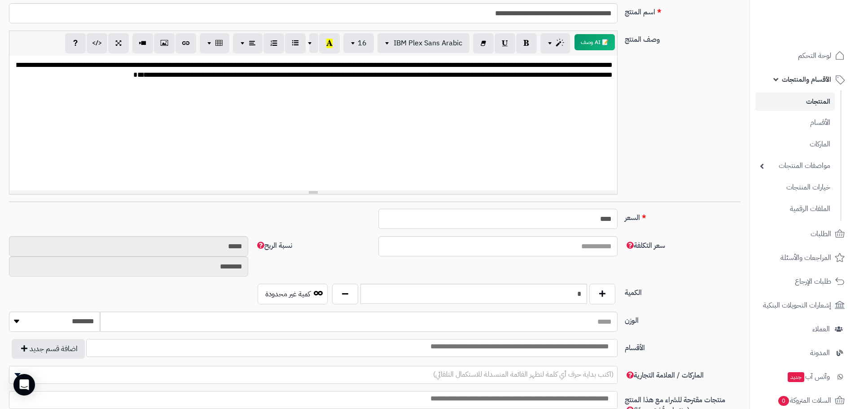
drag, startPoint x: 580, startPoint y: 216, endPoint x: 660, endPoint y: 214, distance: 80.4
click at [660, 214] on div "السعر **** اختار الضريبة اولا لحساب السعر" at bounding box center [374, 222] width 739 height 27
type input "**"
click at [599, 242] on input "سعر التكلفة" at bounding box center [497, 246] width 239 height 20
type input "**"
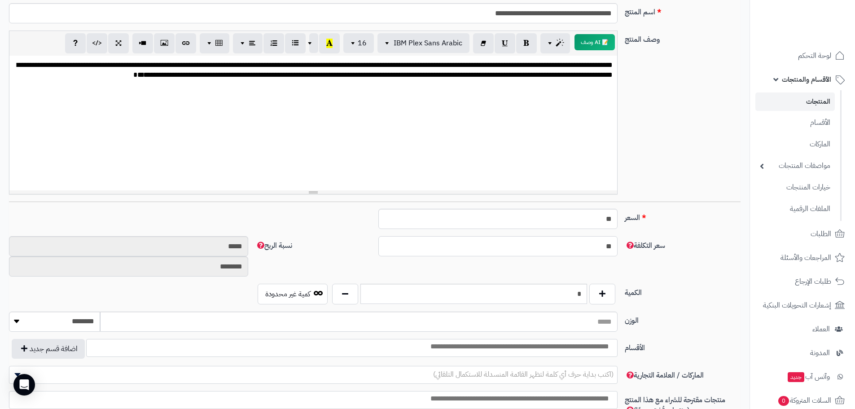
type input "*******"
type input "*********"
type input "**"
click at [520, 273] on div "سعر التكلفة ** نسبة الربح ******* *********" at bounding box center [374, 260] width 739 height 48
drag, startPoint x: 541, startPoint y: 296, endPoint x: 584, endPoint y: 295, distance: 42.7
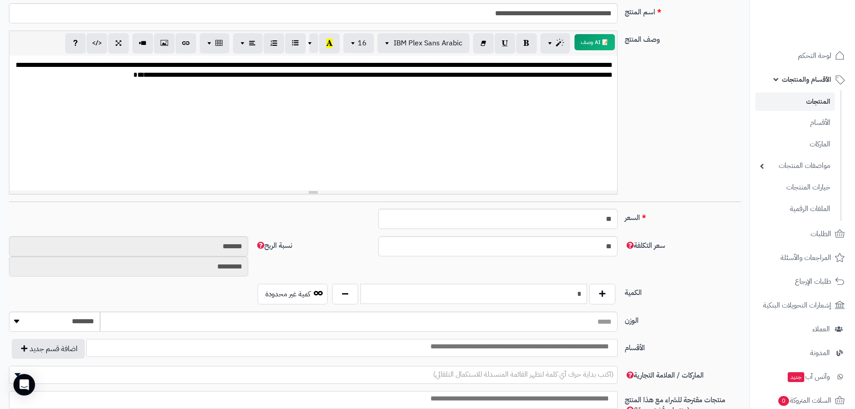
click at [584, 295] on input "*" at bounding box center [473, 294] width 227 height 20
type input "**"
click at [688, 310] on div "الكمية ** كمية غير محدودة" at bounding box center [374, 298] width 739 height 28
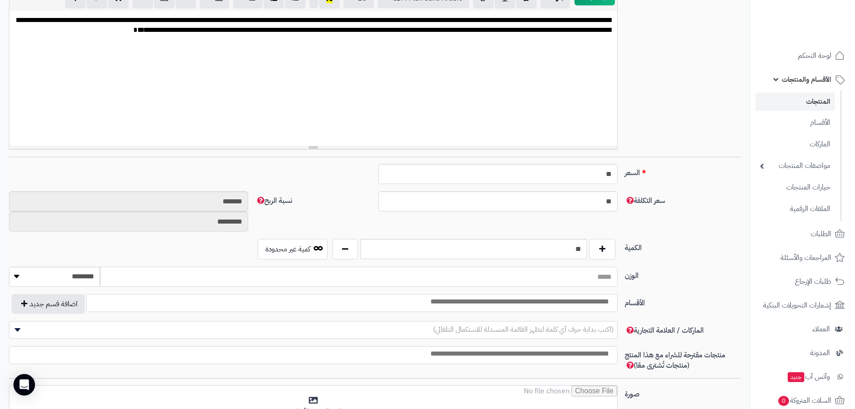
click at [601, 280] on input "الوزن" at bounding box center [358, 277] width 517 height 20
type input "*"
click at [594, 305] on input "search" at bounding box center [495, 302] width 242 height 10
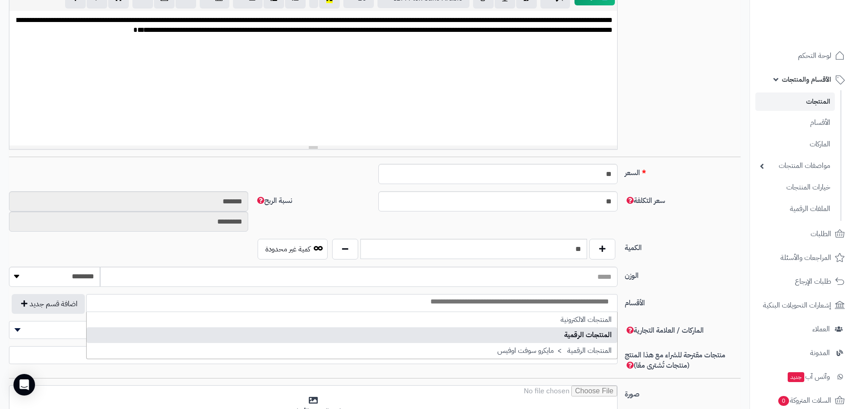
select select "***"
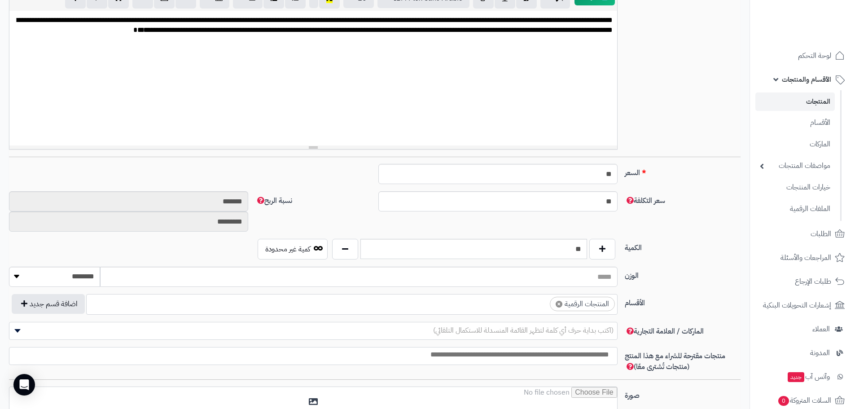
scroll to position [11, 0]
click at [590, 326] on span "(اكتب بداية حرف أي كلمة لتظهر القائمة المنسدلة للاستكمال التلقائي)" at bounding box center [523, 330] width 180 height 11
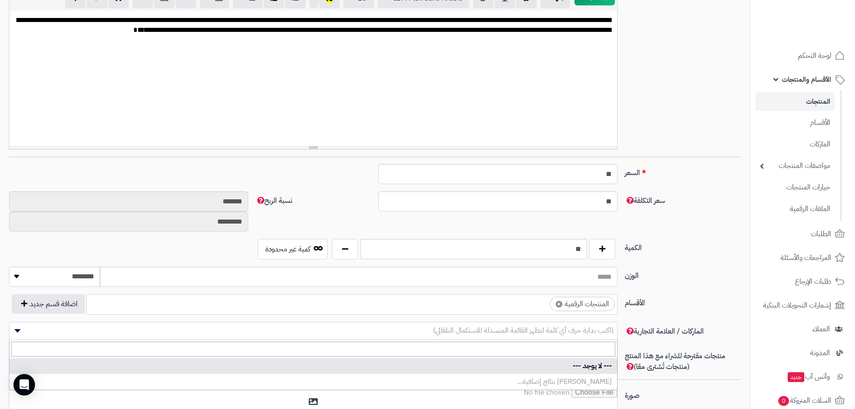
click at [590, 326] on span "(اكتب بداية حرف أي كلمة لتظهر القائمة المنسدلة للاستكمال التلقائي)" at bounding box center [523, 330] width 180 height 11
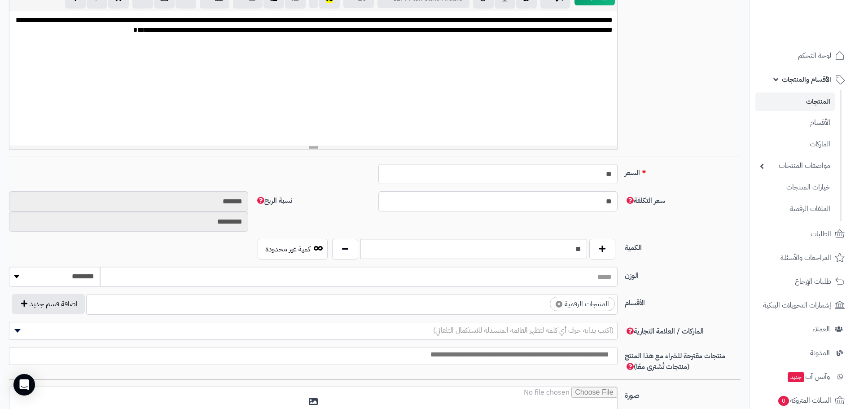
click at [589, 353] on input "search" at bounding box center [311, 355] width 608 height 10
click at [591, 353] on input "search" at bounding box center [311, 355] width 608 height 10
click at [558, 303] on span "×" at bounding box center [559, 304] width 7 height 7
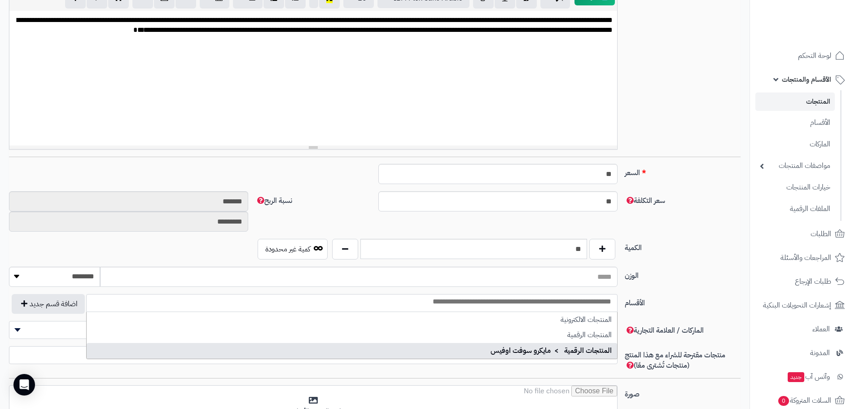
select select "***"
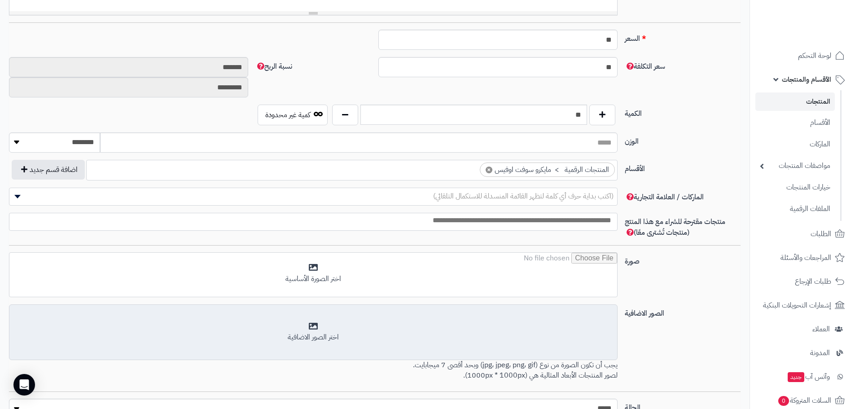
scroll to position [314, 0]
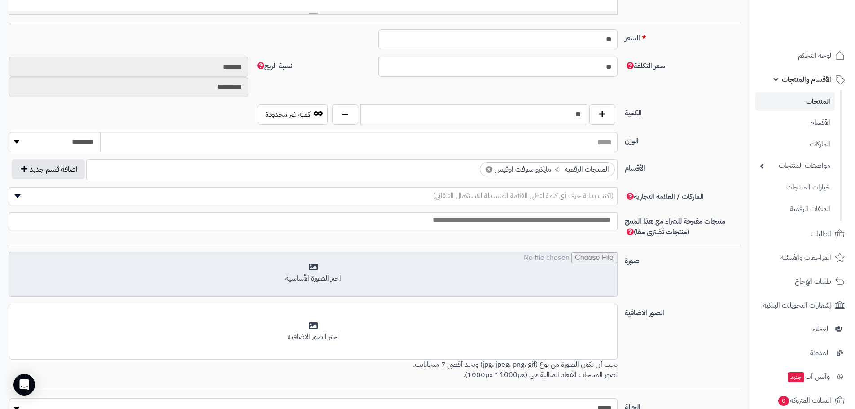
click at [298, 273] on input "file" at bounding box center [313, 274] width 608 height 45
click at [329, 276] on input "file" at bounding box center [313, 274] width 608 height 45
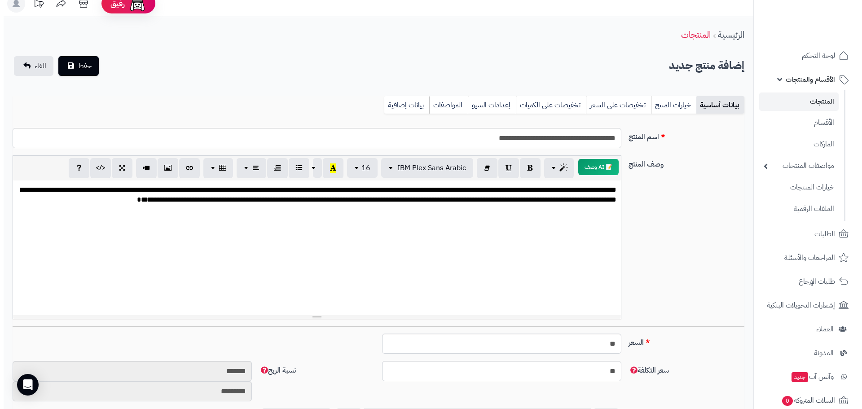
scroll to position [0, 0]
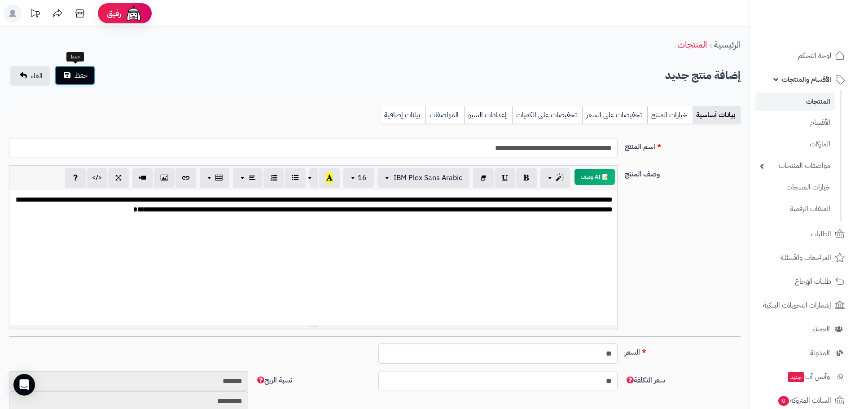
click at [88, 75] on button "حفظ" at bounding box center [75, 76] width 40 height 20
click at [668, 114] on link "خيارات المنتج" at bounding box center [669, 115] width 45 height 18
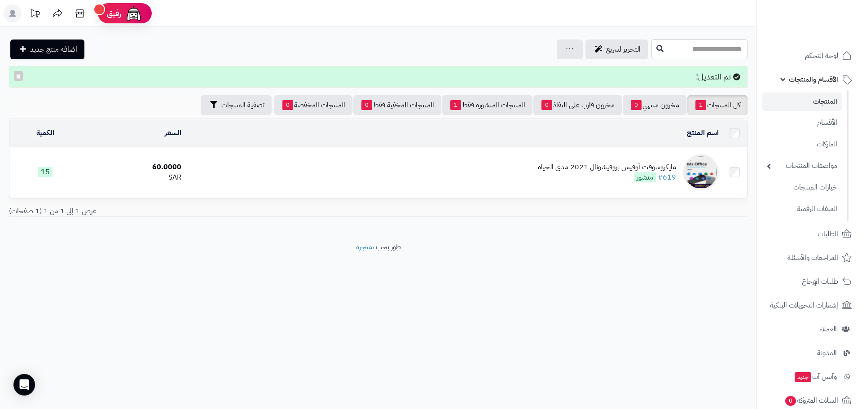
click at [470, 169] on td "مايكروسوفت أوفيس بروفيشونال 2021 مدى الحياة #619 منشور" at bounding box center [453, 172] width 537 height 50
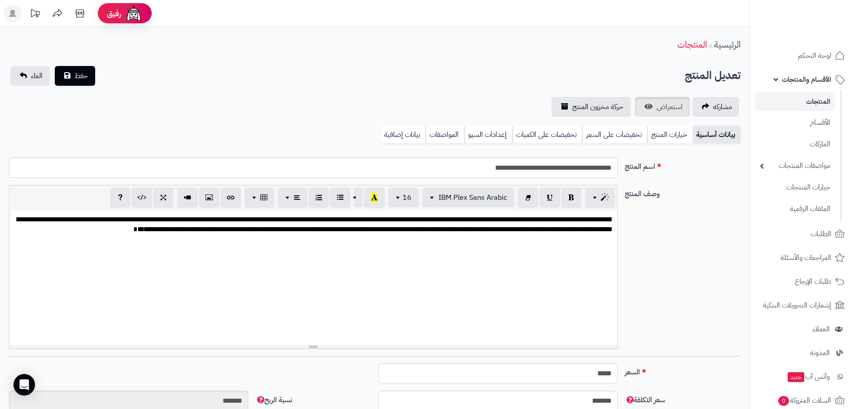
scroll to position [18, 0]
click at [666, 132] on link "خيارات المنتج" at bounding box center [669, 135] width 45 height 18
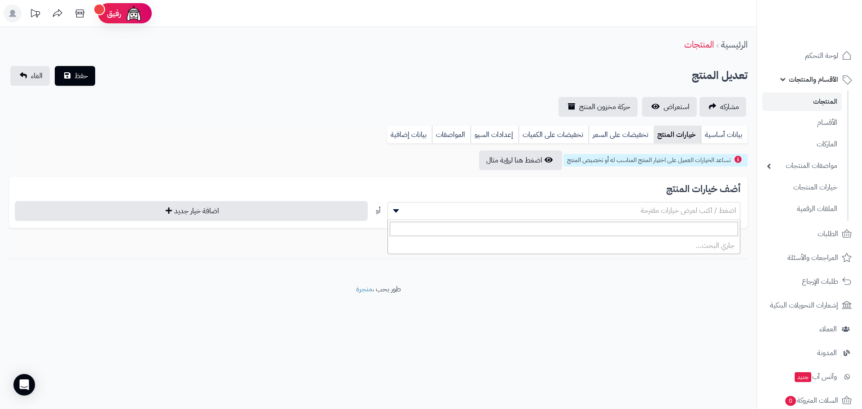
click at [567, 210] on span "اضغط / اكتب لعرض خيارات مقترحة" at bounding box center [564, 210] width 352 height 13
click at [568, 210] on span "اضغط / اكتب لعرض خيارات مقترحة" at bounding box center [564, 210] width 352 height 13
click at [622, 132] on link "تخفيضات على السعر" at bounding box center [621, 135] width 65 height 18
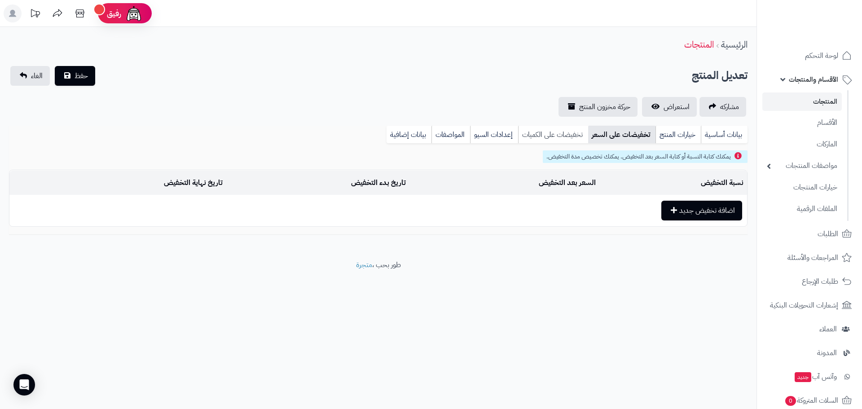
click at [559, 132] on link "تخفيضات على الكميات" at bounding box center [553, 135] width 70 height 18
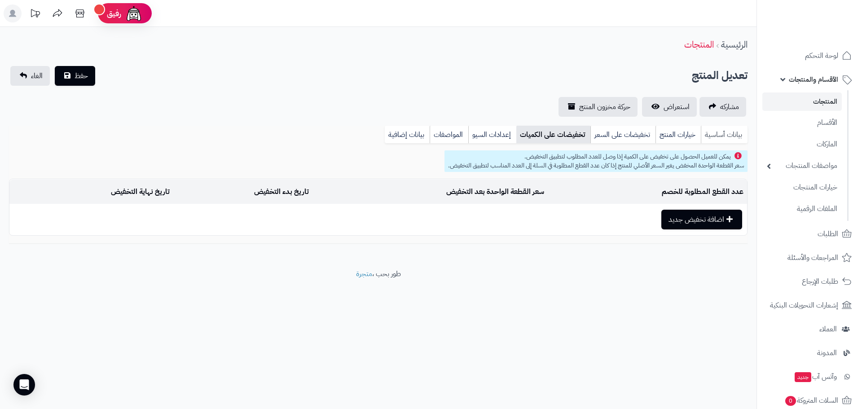
click at [717, 132] on link "بيانات أساسية" at bounding box center [724, 135] width 47 height 18
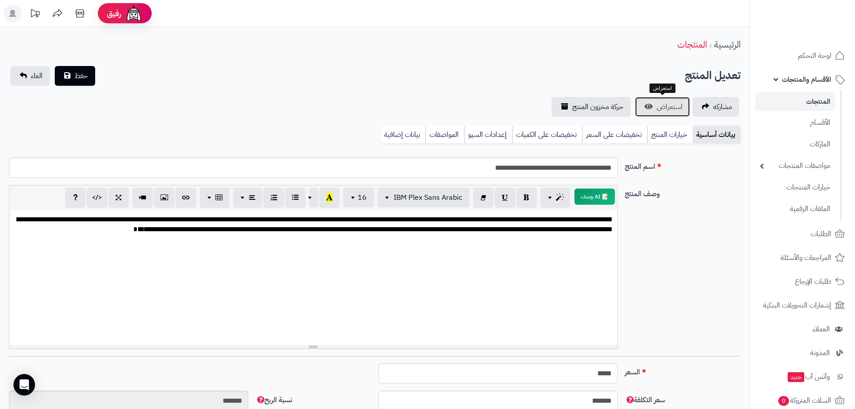
click at [671, 109] on span "استعراض" at bounding box center [670, 106] width 26 height 11
click at [77, 74] on span "حفظ" at bounding box center [81, 75] width 13 height 11
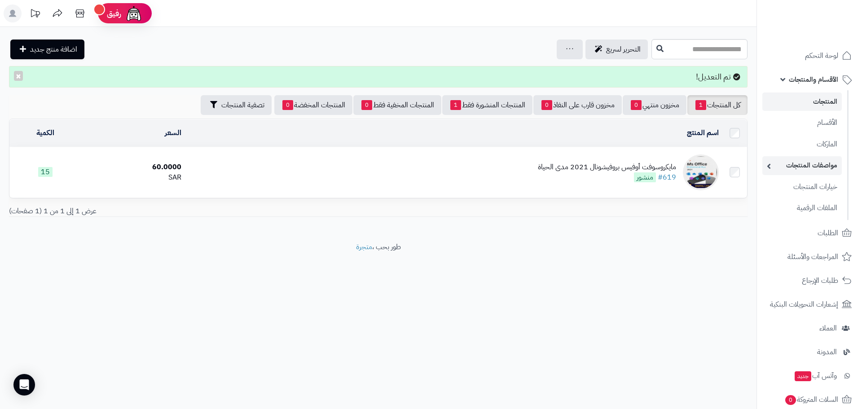
click at [799, 167] on link "مواصفات المنتجات" at bounding box center [801, 165] width 79 height 18
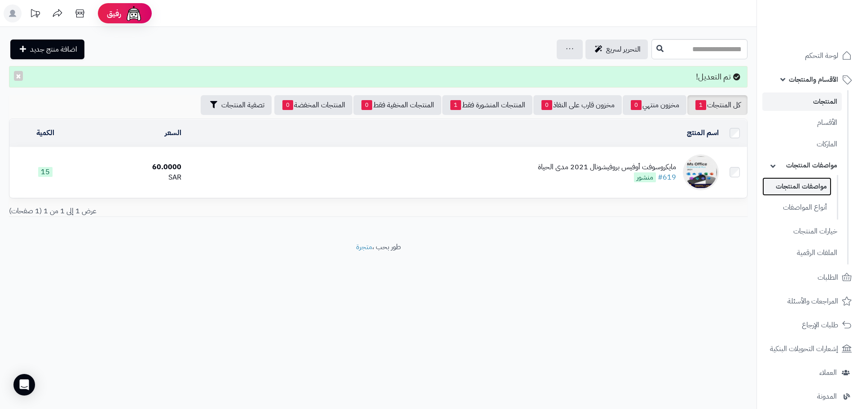
click at [803, 185] on link "مواصفات المنتجات" at bounding box center [796, 186] width 69 height 18
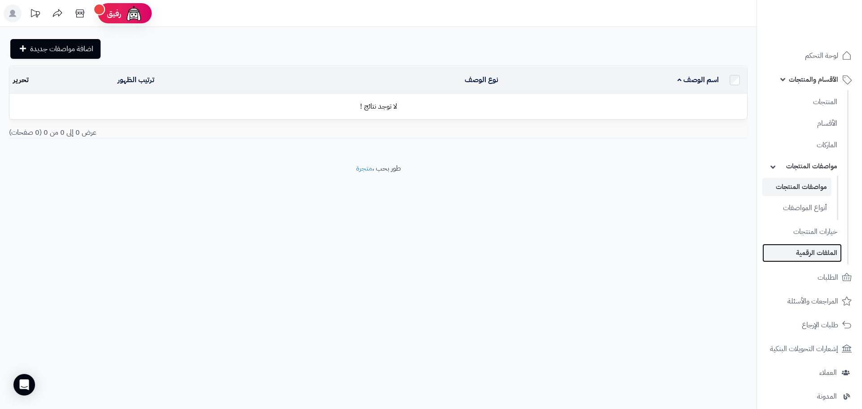
click at [818, 254] on link "الملفات الرقمية" at bounding box center [801, 253] width 79 height 18
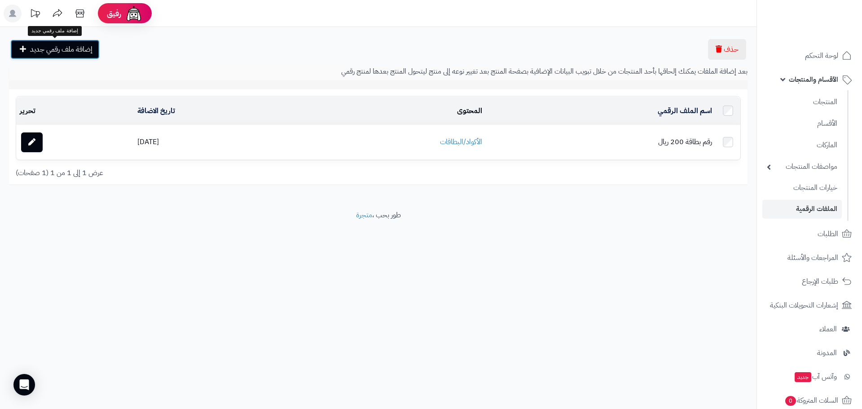
click at [67, 47] on span "إضافة ملف رقمي جديد" at bounding box center [61, 49] width 62 height 11
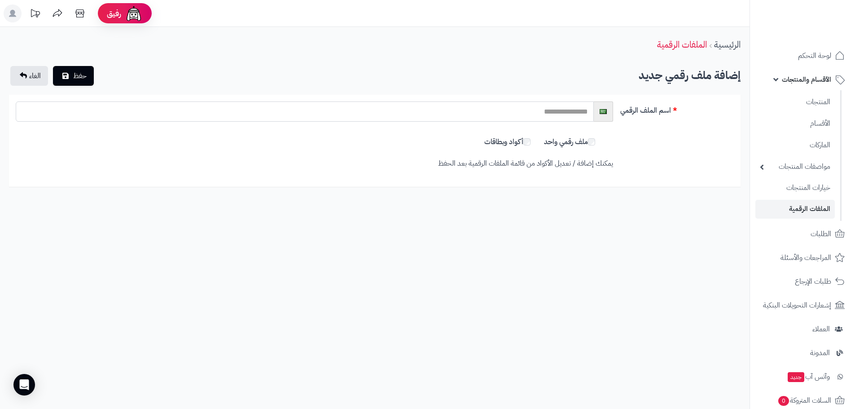
click at [559, 112] on input "text" at bounding box center [305, 111] width 578 height 20
type input "*"
type input "**********"
click at [72, 76] on button "حفظ" at bounding box center [73, 76] width 41 height 20
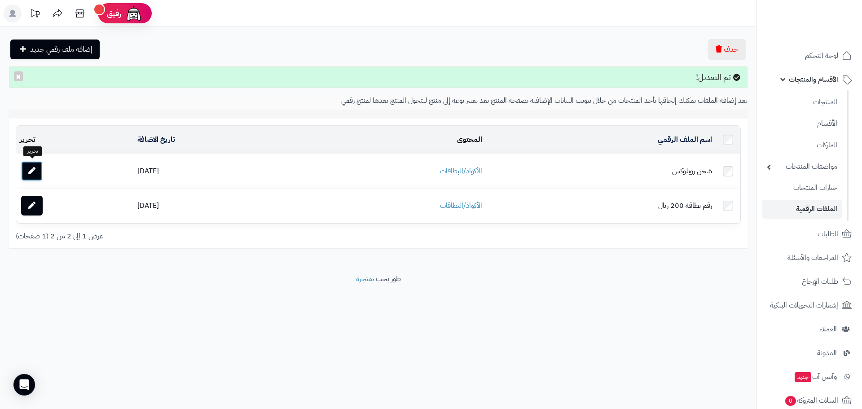
click at [38, 166] on link at bounding box center [32, 171] width 22 height 20
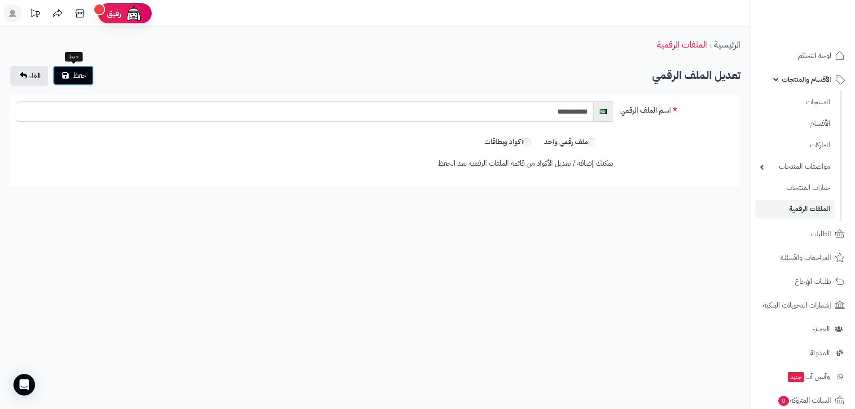
click at [71, 74] on button "حفظ" at bounding box center [73, 76] width 41 height 20
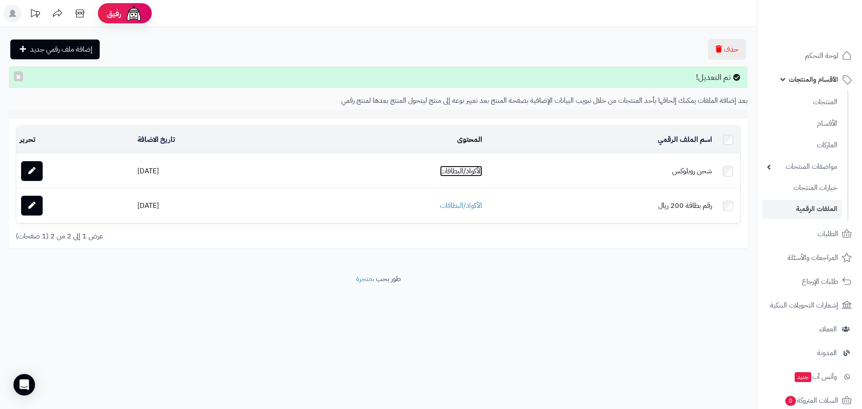
click at [475, 167] on link "الأكواد/البطاقات" at bounding box center [461, 171] width 42 height 11
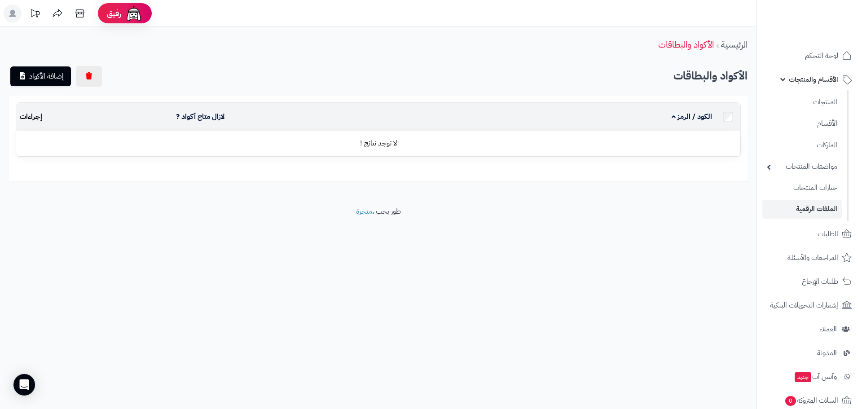
click at [530, 128] on td "الكود / الرمز" at bounding box center [591, 116] width 250 height 27
click at [531, 145] on td "لا توجد نتائج !" at bounding box center [378, 143] width 724 height 25
click at [50, 72] on span "إضافة الأكواد" at bounding box center [46, 76] width 35 height 11
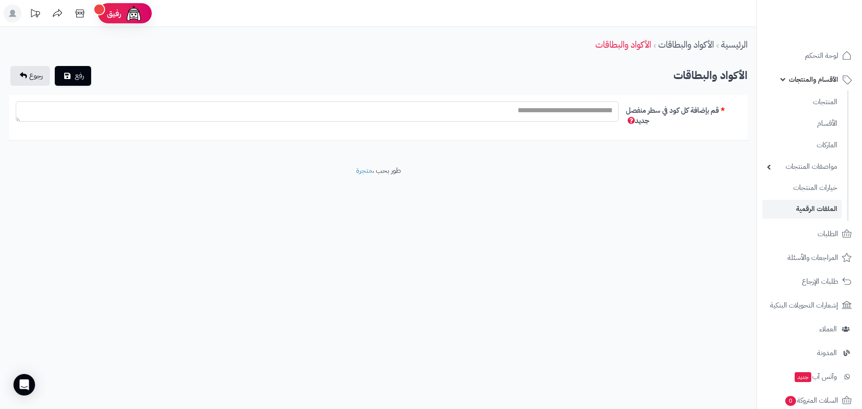
click at [583, 108] on textarea "قم بإضافة كل كود في سطر منفصل جديد" at bounding box center [317, 111] width 603 height 20
type textarea "**********"
click at [80, 68] on button "رفع" at bounding box center [73, 76] width 36 height 20
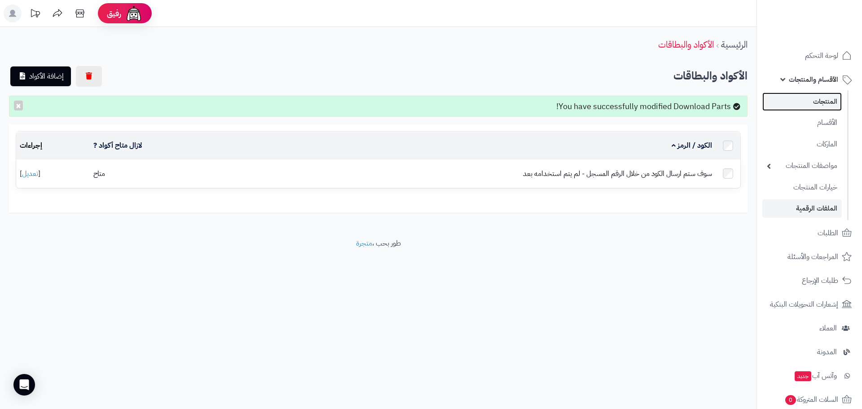
click at [822, 100] on link "المنتجات" at bounding box center [801, 101] width 79 height 18
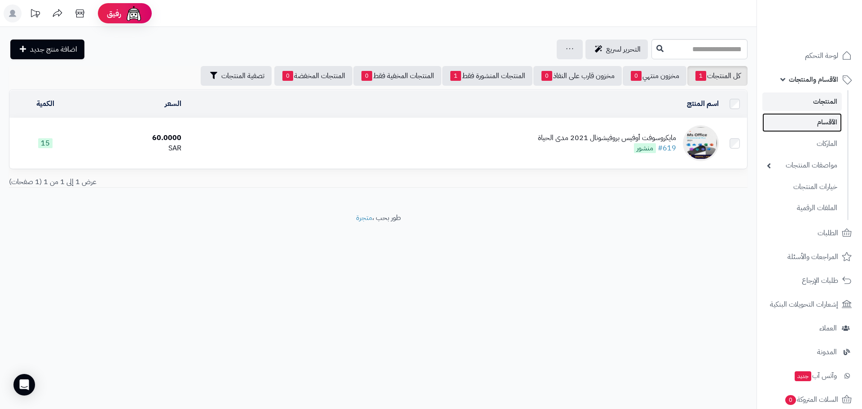
click at [822, 120] on link "الأقسام" at bounding box center [801, 122] width 79 height 18
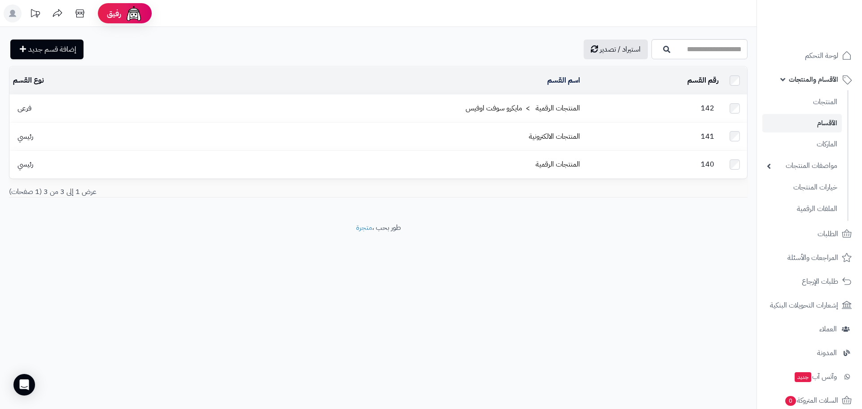
click at [460, 102] on td "المنتجات الرقمية > مايكرو سوفت اوفيس" at bounding box center [364, 108] width 437 height 27
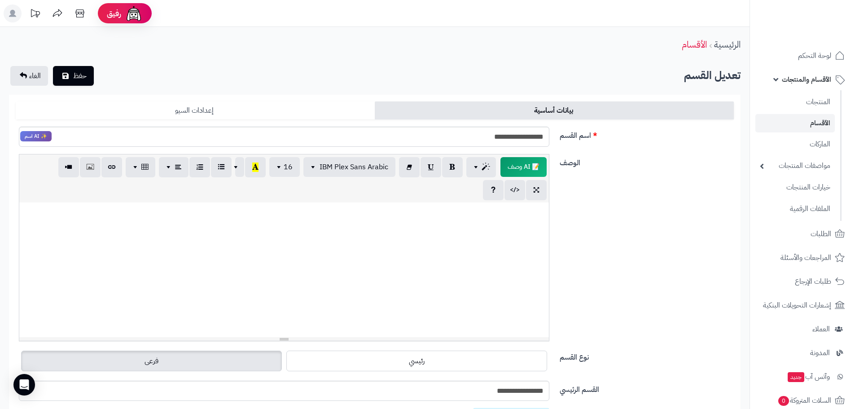
click at [198, 109] on link "إعدادات السيو" at bounding box center [195, 110] width 359 height 18
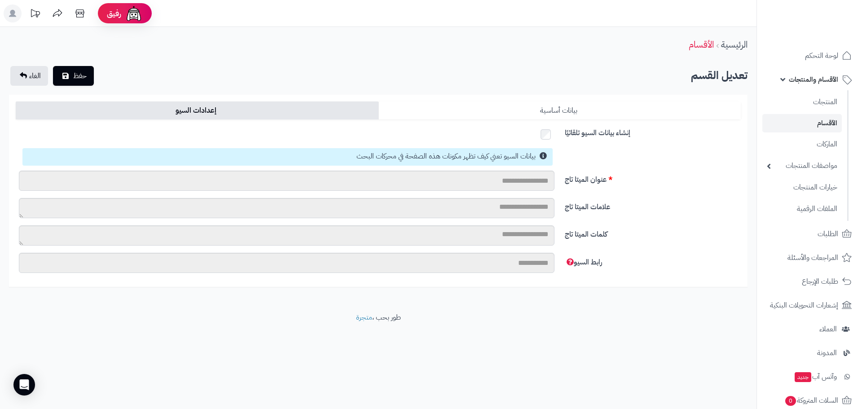
click at [559, 111] on link "بيانات أساسية" at bounding box center [559, 110] width 363 height 18
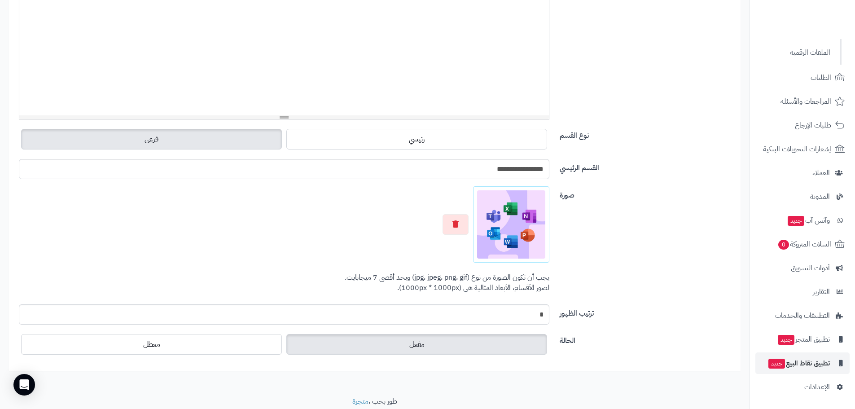
scroll to position [224, 0]
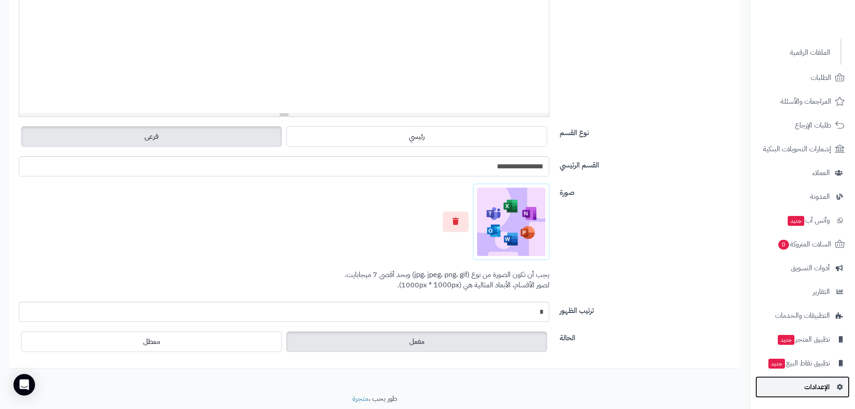
click at [822, 385] on span "الإعدادات" at bounding box center [817, 387] width 26 height 13
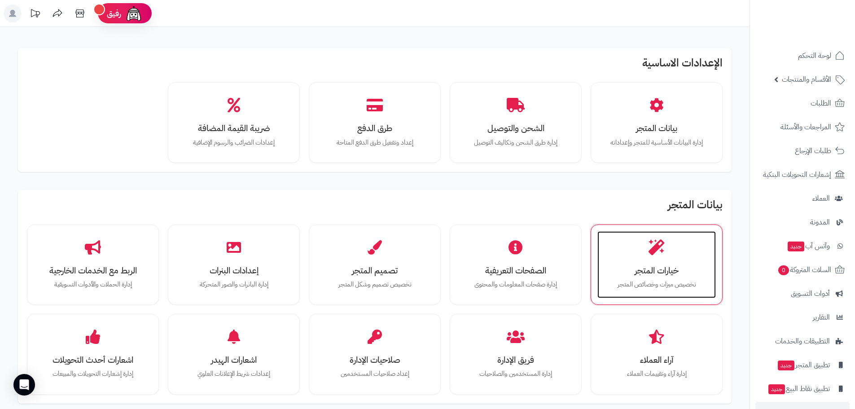
click at [650, 251] on icon at bounding box center [657, 247] width 16 height 16
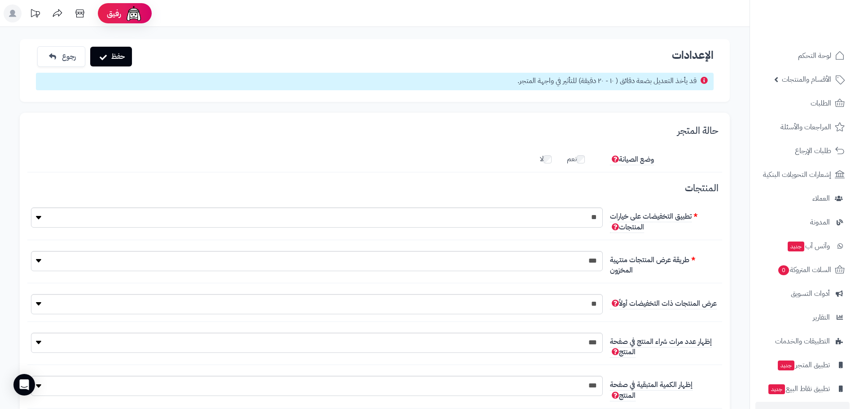
scroll to position [7, 0]
click at [684, 53] on h2 "الإعدادات" at bounding box center [375, 57] width 678 height 22
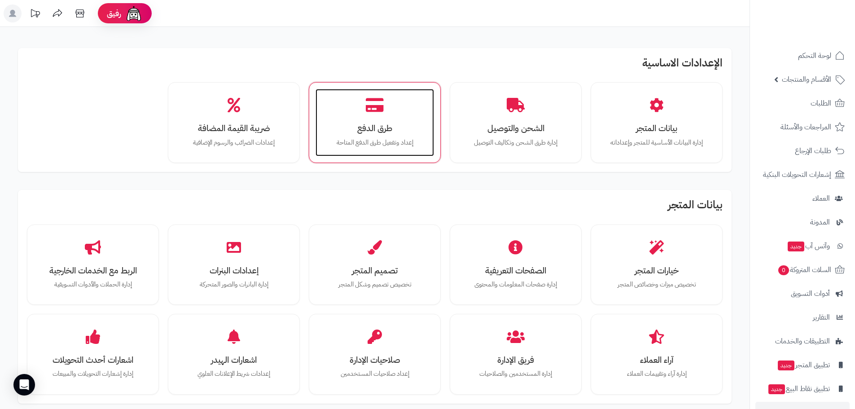
click at [406, 121] on div "طرق الدفع إعداد وتفعيل طرق الدفع المتاحة" at bounding box center [375, 122] width 119 height 67
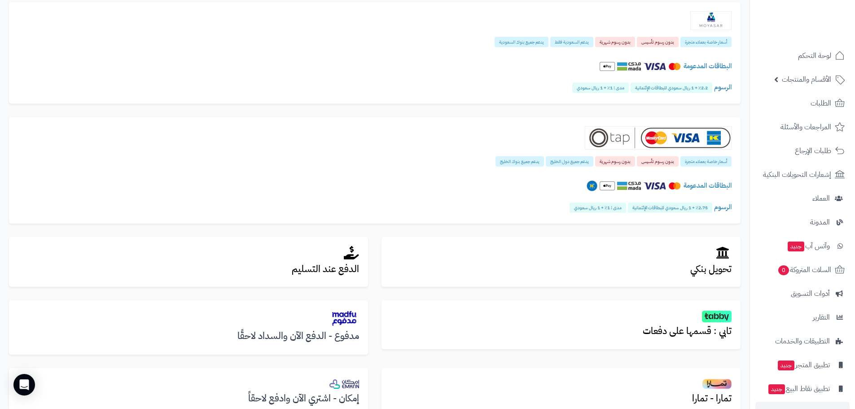
scroll to position [45, 0]
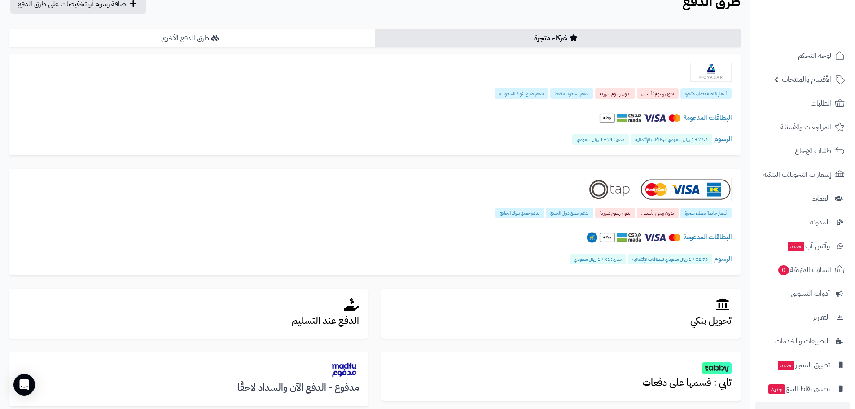
click at [259, 35] on link "طرق الدفع الأخرى" at bounding box center [192, 38] width 366 height 18
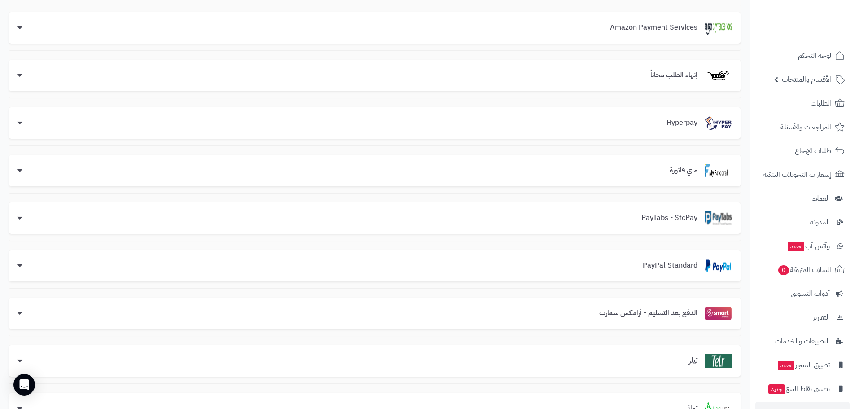
scroll to position [0, 0]
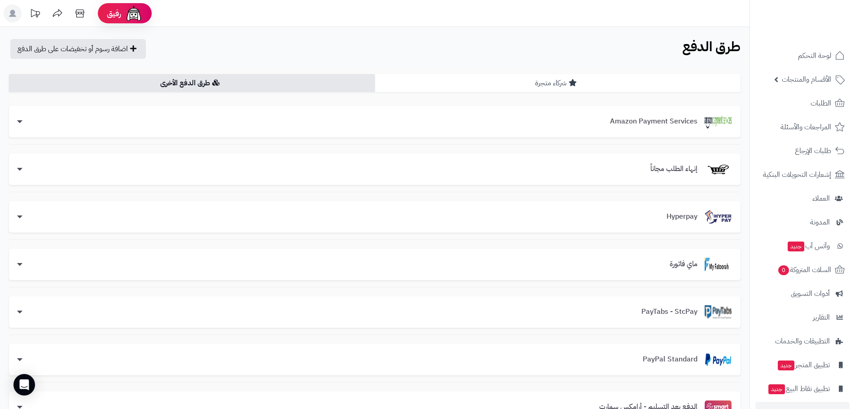
click at [546, 84] on link "شركاء متجرة" at bounding box center [558, 83] width 366 height 18
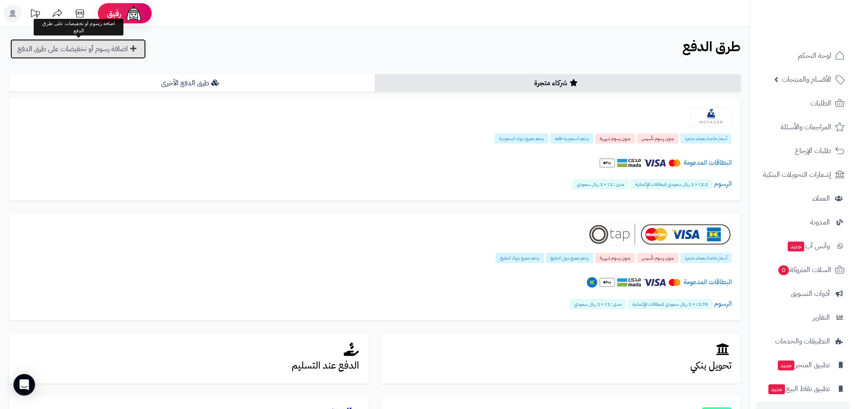
click at [132, 40] on link "اضافة رسوم أو تخفيضات على طرق الدفع" at bounding box center [78, 49] width 136 height 20
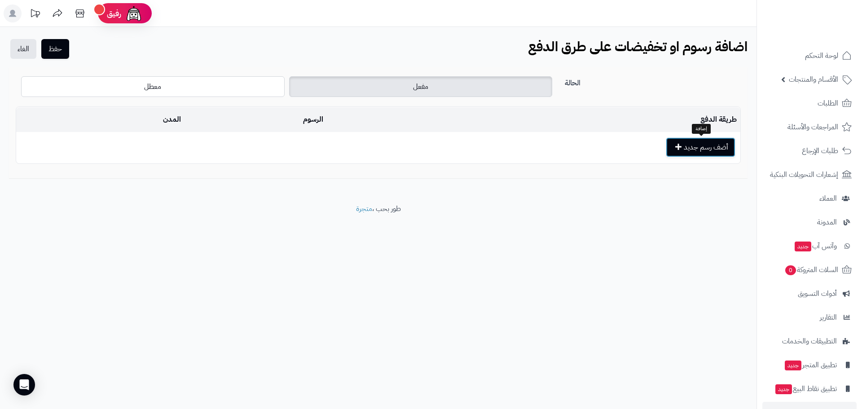
click at [679, 141] on button "أضف رسم جديد" at bounding box center [701, 147] width 70 height 20
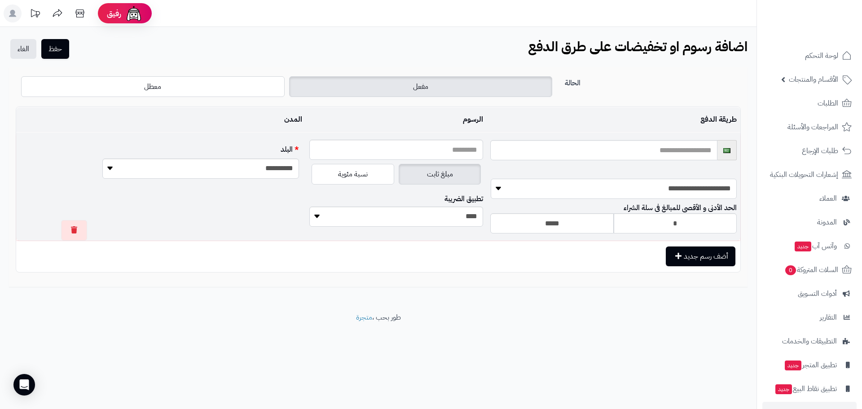
click at [585, 191] on select "**********" at bounding box center [614, 189] width 246 height 20
select select "********"
click at [491, 179] on select "**********" at bounding box center [614, 189] width 246 height 20
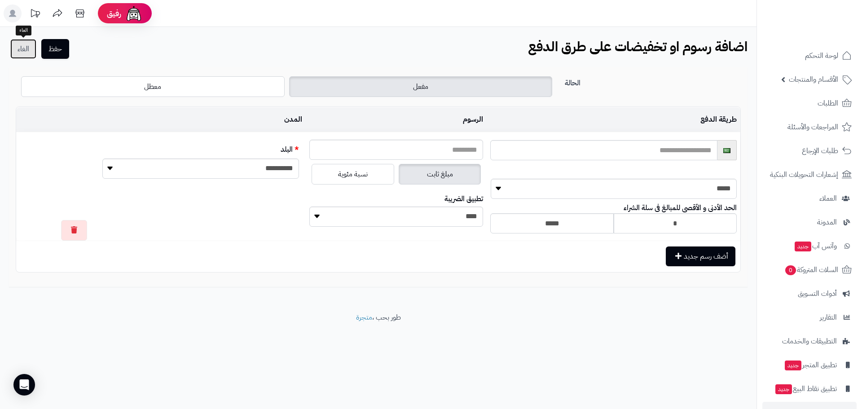
click at [22, 44] on link "الغاء" at bounding box center [23, 49] width 26 height 20
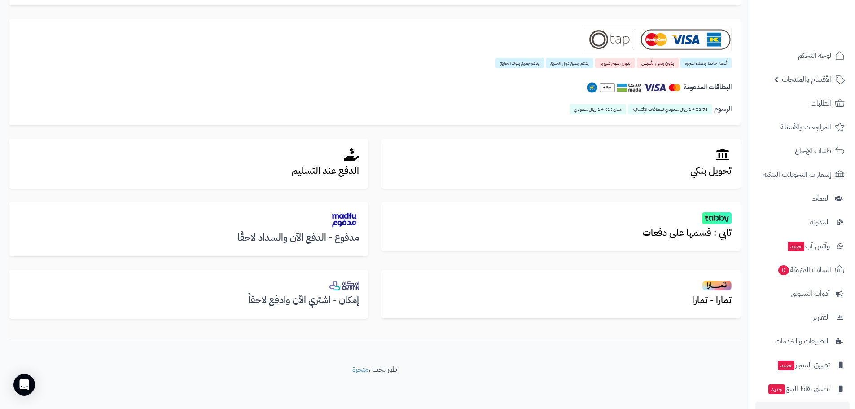
scroll to position [195, 0]
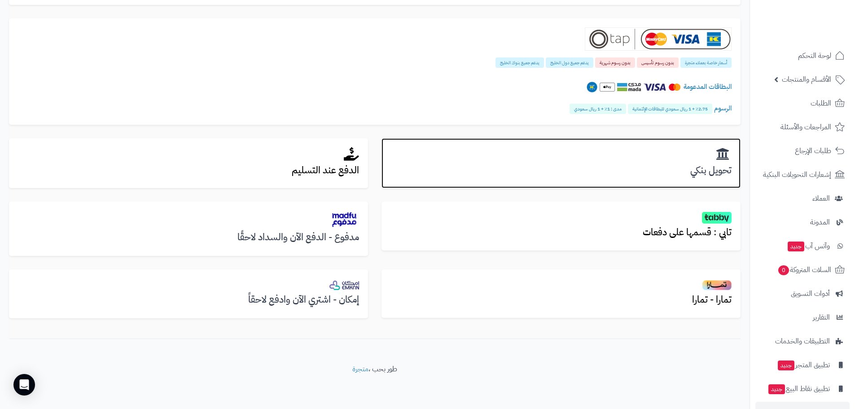
click at [628, 158] on h2 at bounding box center [561, 154] width 341 height 14
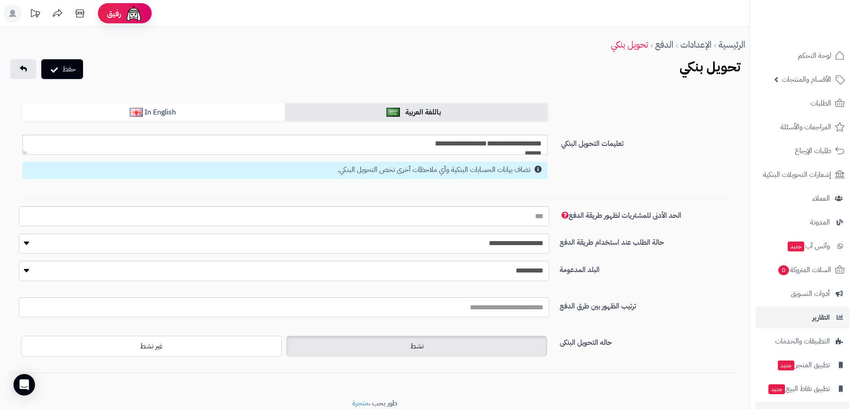
scroll to position [26, 0]
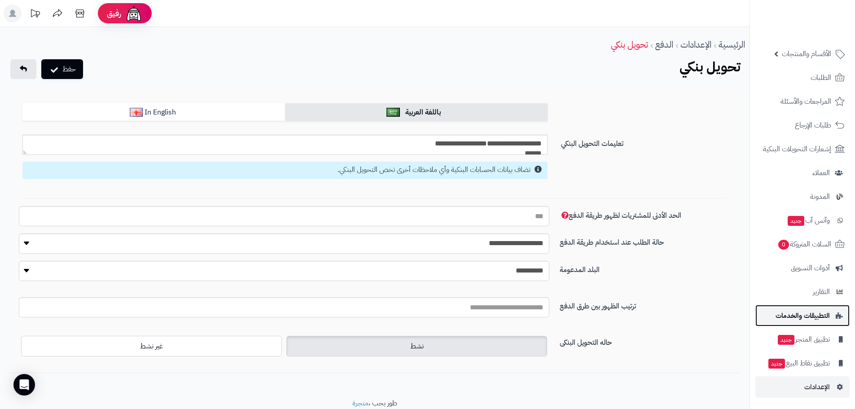
click at [821, 316] on span "التطبيقات والخدمات" at bounding box center [803, 315] width 54 height 13
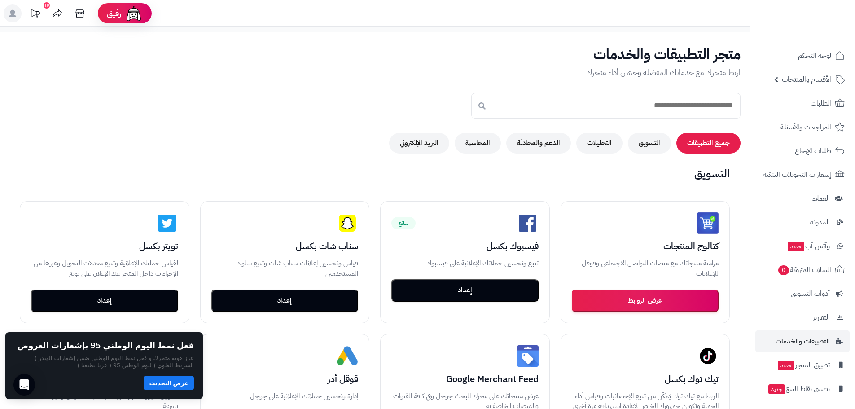
click at [46, 8] on div "10" at bounding box center [47, 5] width 6 height 6
click at [80, 10] on icon at bounding box center [80, 13] width 18 height 18
